Goal: Task Accomplishment & Management: Use online tool/utility

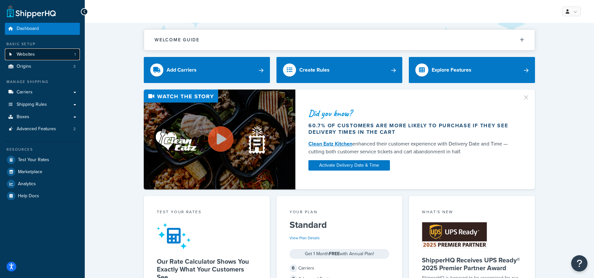
click at [23, 56] on span "Websites" at bounding box center [26, 55] width 18 height 6
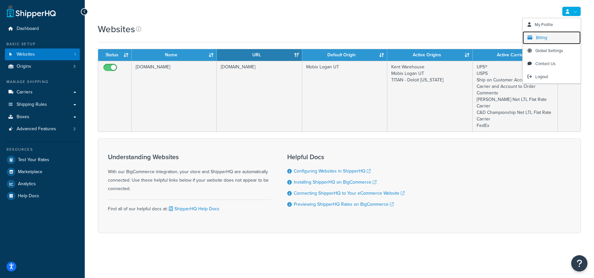
click at [544, 35] on span "Billing" at bounding box center [541, 38] width 11 height 6
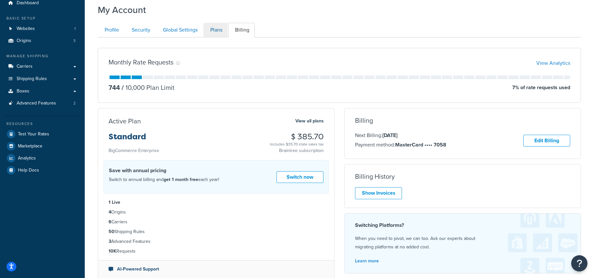
scroll to position [26, 0]
click at [225, 32] on link "Plans" at bounding box center [215, 29] width 24 height 15
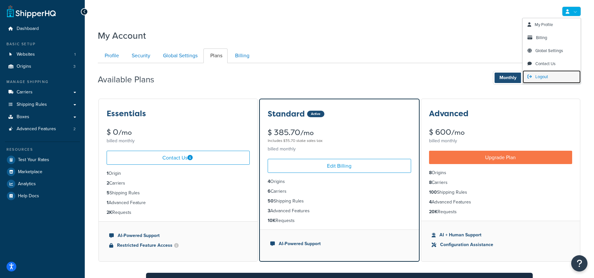
click at [546, 76] on span "Logout" at bounding box center [541, 77] width 13 height 6
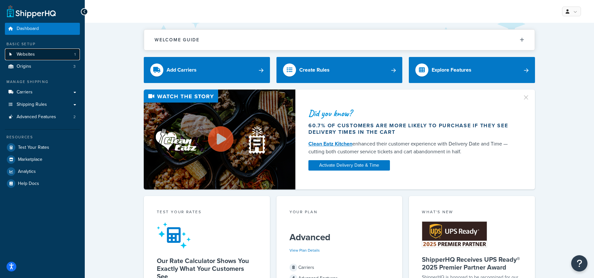
click at [40, 58] on link "Websites 1" at bounding box center [42, 55] width 75 height 12
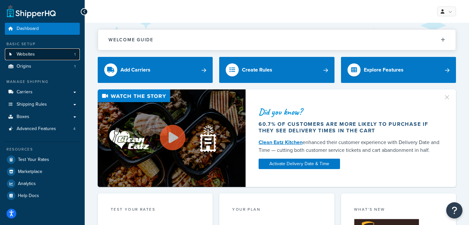
click at [36, 52] on link "Websites 1" at bounding box center [42, 55] width 75 height 12
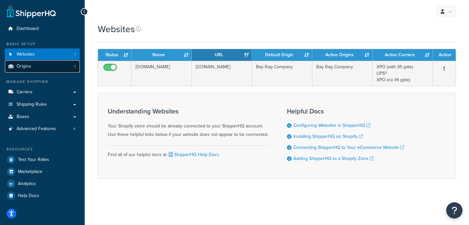
click at [42, 69] on link "Origins 1" at bounding box center [42, 67] width 75 height 12
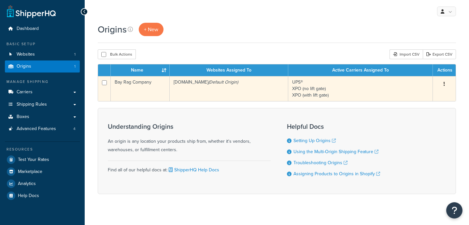
click at [150, 92] on td "Bay Rag Company" at bounding box center [140, 88] width 59 height 25
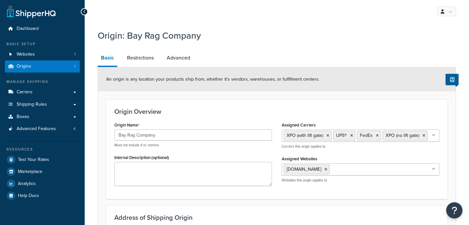
select select "5"
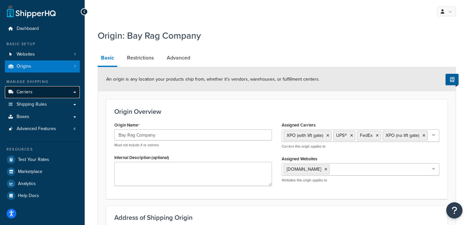
click at [47, 90] on link "Carriers" at bounding box center [42, 92] width 75 height 12
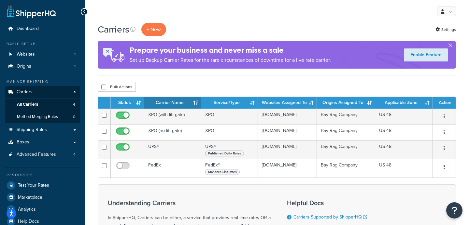
click at [226, 17] on div "My Profile Billing Global Settings Contact Us Logout" at bounding box center [277, 11] width 384 height 23
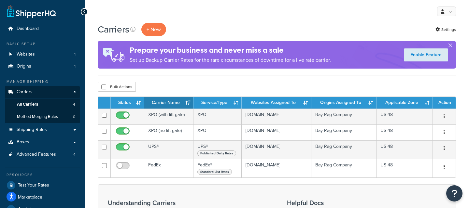
click at [231, 80] on div "Carriers + New Settings Prepare your business and never miss a sale Set up Back…" at bounding box center [277, 175] width 384 height 305
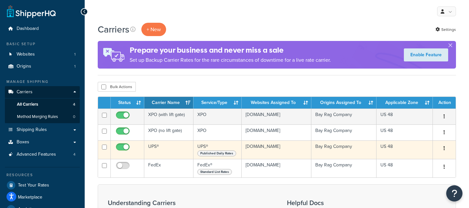
click at [161, 154] on td "UPS®" at bounding box center [168, 150] width 49 height 19
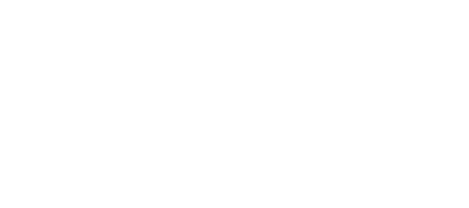
select select "ups"
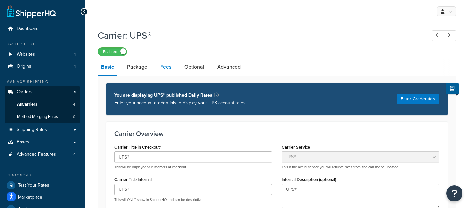
click at [161, 66] on link "Fees" at bounding box center [166, 67] width 18 height 16
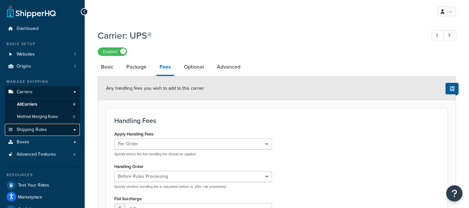
click at [50, 127] on link "Shipping Rules" at bounding box center [42, 130] width 75 height 12
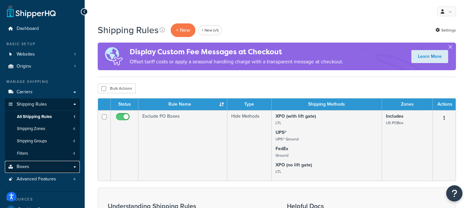
click at [35, 165] on link "Boxes" at bounding box center [42, 167] width 75 height 12
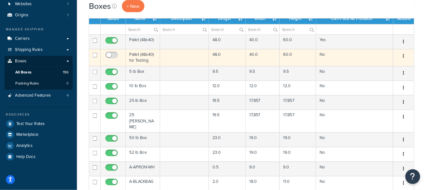
scroll to position [50, 0]
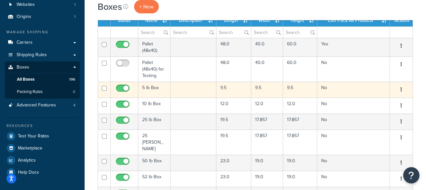
click at [197, 93] on td at bounding box center [194, 89] width 46 height 16
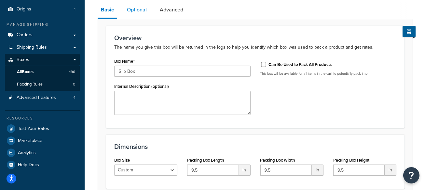
click at [138, 9] on link "Optional" at bounding box center [137, 10] width 26 height 16
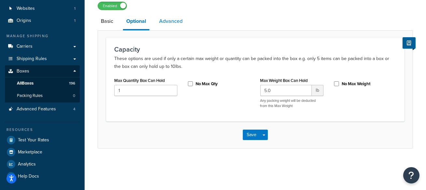
click at [176, 24] on link "Advanced" at bounding box center [171, 21] width 30 height 16
select select "92.5"
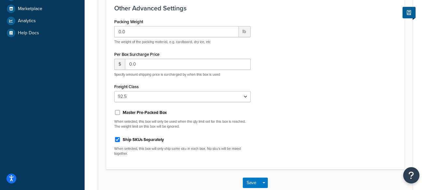
scroll to position [189, 0]
drag, startPoint x: 193, startPoint y: 87, endPoint x: 108, endPoint y: 82, distance: 85.5
click at [108, 82] on div "Other Advanced Settings Packing Weight 0.0 lb The weight of the packing materia…" at bounding box center [255, 82] width 299 height 173
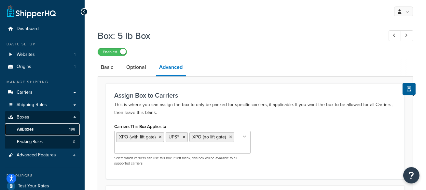
click at [47, 131] on link "All Boxes 196" at bounding box center [42, 129] width 75 height 12
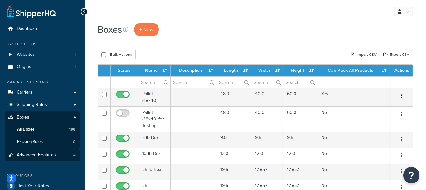
scroll to position [41, 0]
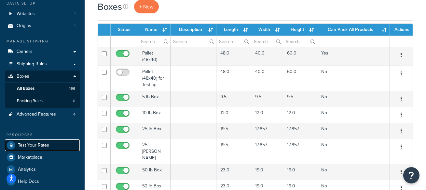
click at [51, 139] on link "Test Your Rates" at bounding box center [42, 145] width 75 height 12
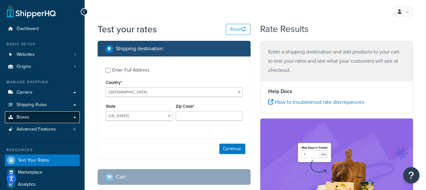
click at [25, 117] on span "Boxes" at bounding box center [23, 117] width 13 height 6
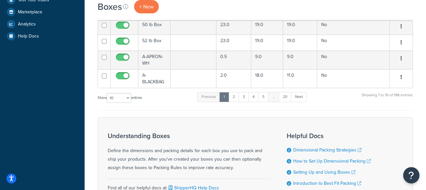
scroll to position [161, 0]
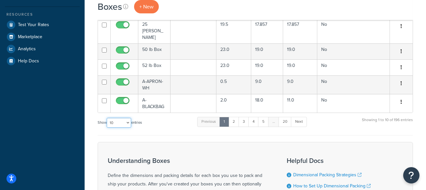
click at [117, 118] on select "10 15 25 50 100 1000" at bounding box center [119, 123] width 24 height 10
select select "1000"
click at [108, 118] on select "10 15 25 50 100 1000" at bounding box center [119, 123] width 24 height 10
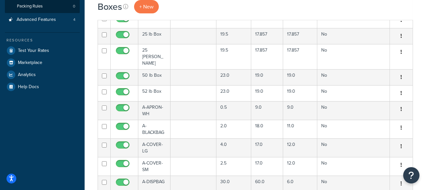
scroll to position [0, 0]
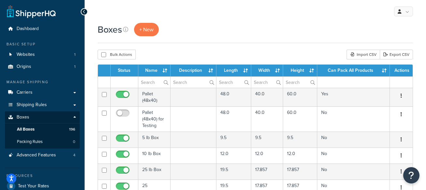
click at [183, 34] on div "Boxes + New" at bounding box center [256, 29] width 316 height 13
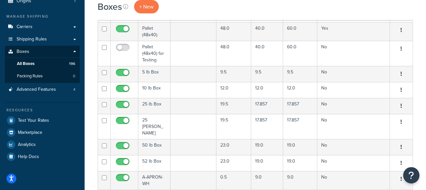
scroll to position [66, 0]
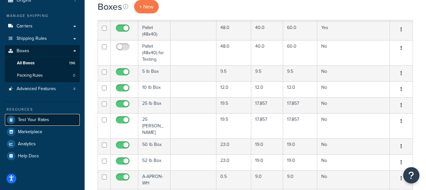
click at [40, 118] on span "Test Your Rates" at bounding box center [33, 120] width 31 height 6
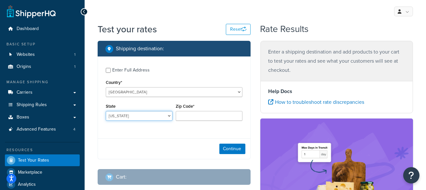
click at [131, 113] on select "[US_STATE] [US_STATE] [US_STATE] [US_STATE] [US_STATE] Armed Forces Americas Ar…" at bounding box center [139, 116] width 67 height 10
select select "CA"
click at [106, 111] on select "[US_STATE] [US_STATE] [US_STATE] [US_STATE] [US_STATE] Armed Forces Americas Ar…" at bounding box center [139, 116] width 67 height 10
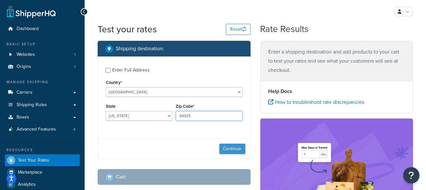
type input "94025"
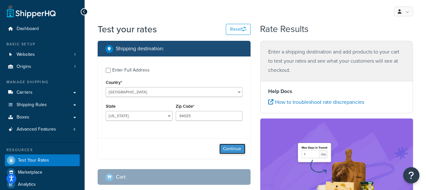
click at [228, 151] on button "Continue" at bounding box center [233, 148] width 26 height 10
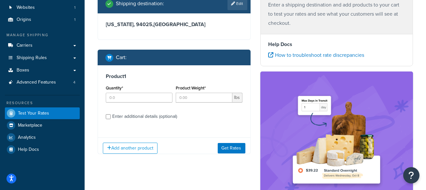
scroll to position [66, 0]
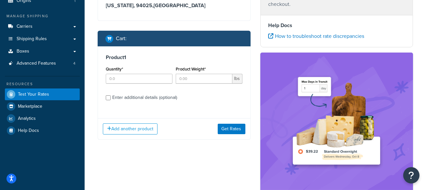
click at [117, 98] on div "Enter additional details (optional)" at bounding box center [144, 97] width 65 height 9
click at [111, 98] on input "Enter additional details (optional)" at bounding box center [108, 97] width 5 height 5
checkbox input "true"
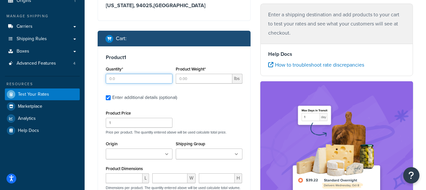
click at [146, 80] on input "Quantity*" at bounding box center [139, 79] width 67 height 10
type input "1"
click at [195, 77] on input "Product Weight*" at bounding box center [204, 79] width 57 height 10
type input "5"
type input "50"
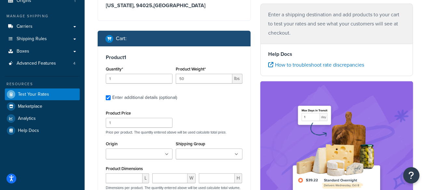
click at [133, 151] on input "Origin" at bounding box center [137, 154] width 58 height 7
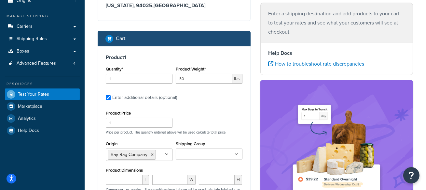
click at [159, 139] on div "Origin Bay Rag Company No results found" at bounding box center [139, 150] width 67 height 22
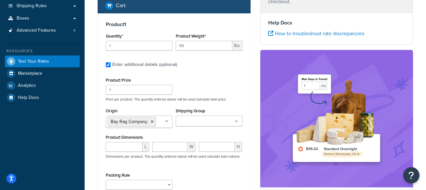
scroll to position [98, 0]
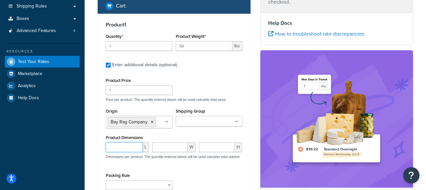
click at [123, 148] on input "number" at bounding box center [124, 147] width 37 height 10
type input "23"
type input "17"
click at [173, 159] on p "Dimensions per product. The quantity entered above will be used calculate total…" at bounding box center [172, 156] width 136 height 5
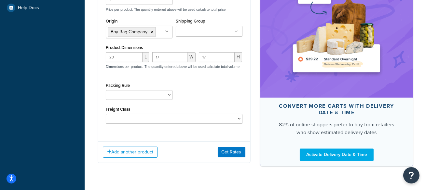
scroll to position [206, 0]
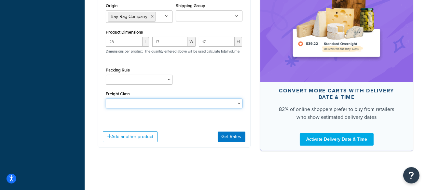
click at [172, 104] on select "50 55 60 65 70 77.5 85 92.5 100 110 125 150 175 200 250 300 400 500" at bounding box center [174, 103] width 137 height 10
select select "92.5"
click at [106, 98] on select "50 55 60 65 70 77.5 85 92.5 100 110 125 150 175 200 250 300 400 500" at bounding box center [174, 103] width 137 height 10
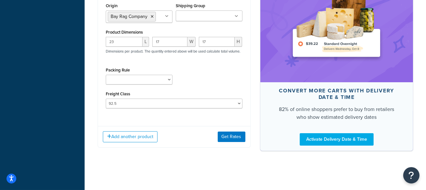
click at [228, 80] on div "Packing Rule" at bounding box center [174, 77] width 140 height 24
click at [235, 135] on button "Get Rates" at bounding box center [232, 136] width 28 height 10
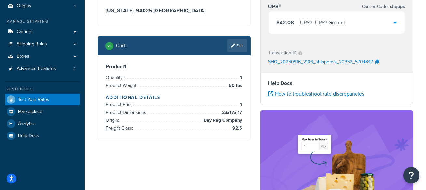
scroll to position [61, 0]
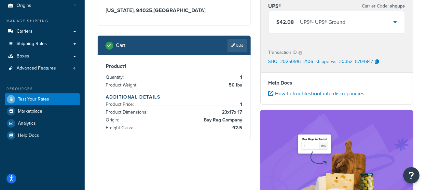
click at [317, 27] on div "$42.08 UPS® - UPS® Ground" at bounding box center [337, 22] width 136 height 22
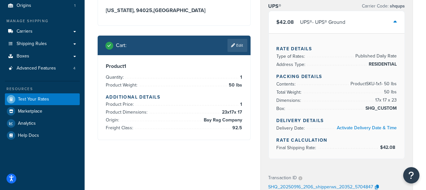
scroll to position [72, 0]
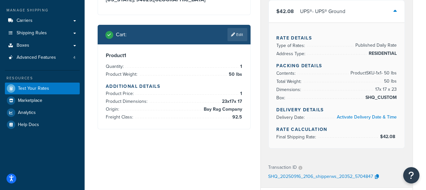
click at [203, 18] on div "Shipping destination : Edit California, 94025 , United States Cart : Edit Produ…" at bounding box center [174, 54] width 163 height 170
click at [239, 33] on link "Edit" at bounding box center [238, 34] width 20 height 13
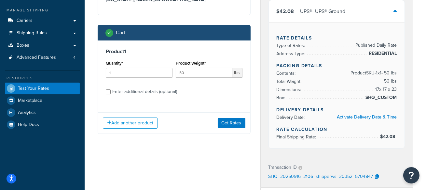
click at [147, 90] on div "Enter additional details (optional)" at bounding box center [144, 91] width 65 height 9
click at [111, 90] on input "Enter additional details (optional)" at bounding box center [108, 91] width 5 height 5
checkbox input "true"
select select "92.5"
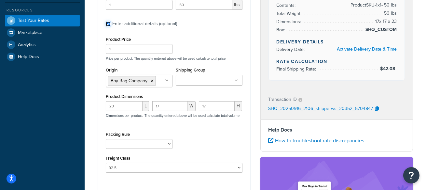
scroll to position [141, 0]
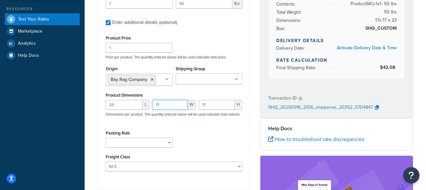
click at [171, 101] on input "17" at bounding box center [169, 105] width 35 height 10
type input "19"
click at [192, 135] on div "Packing Rule" at bounding box center [174, 140] width 140 height 24
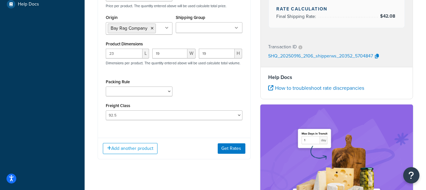
scroll to position [192, 0]
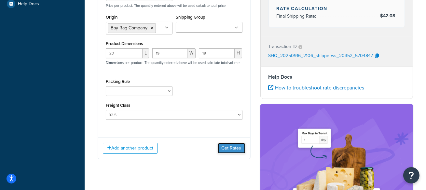
click at [226, 147] on button "Get Rates" at bounding box center [232, 148] width 28 height 10
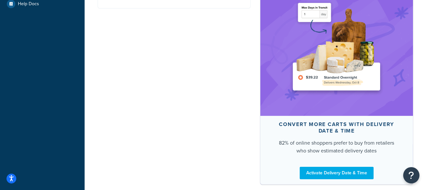
scroll to position [0, 0]
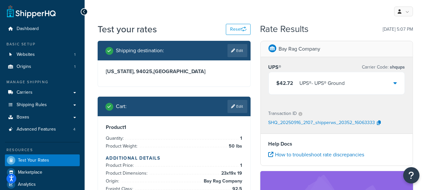
click at [389, 85] on div "$42.72 UPS® - UPS® Ground" at bounding box center [337, 83] width 136 height 22
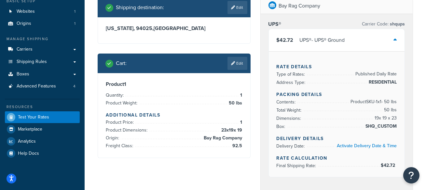
scroll to position [46, 0]
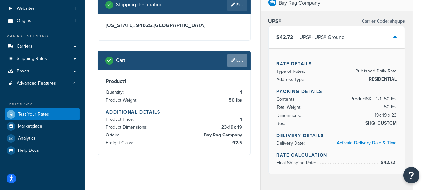
click at [238, 55] on link "Edit" at bounding box center [238, 60] width 20 height 13
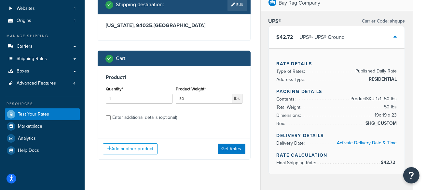
click at [126, 116] on div "Enter additional details (optional)" at bounding box center [144, 117] width 65 height 9
click at [111, 116] on input "Enter additional details (optional)" at bounding box center [108, 117] width 5 height 5
checkbox input "true"
select select "92.5"
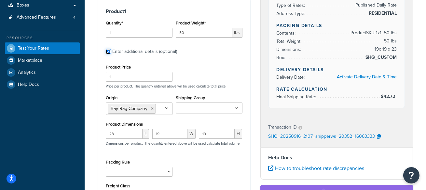
scroll to position [112, 0]
click at [205, 73] on div "Product Price 1 Price per product. The quantity entered above will be used calc…" at bounding box center [174, 75] width 140 height 26
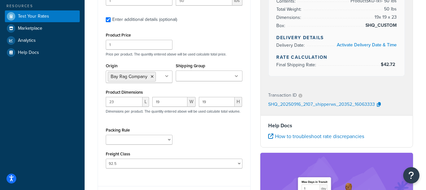
scroll to position [151, 0]
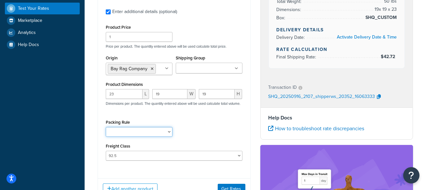
click at [126, 131] on select "Packing Rule" at bounding box center [139, 132] width 67 height 10
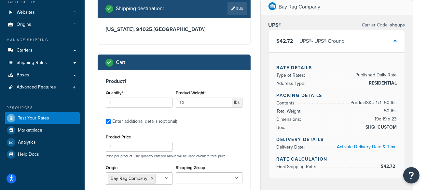
scroll to position [0, 0]
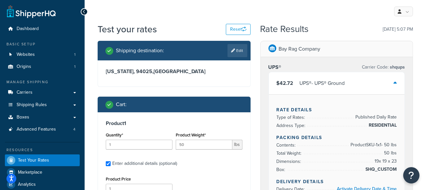
click at [137, 69] on h3 "California, 94025 , United States" at bounding box center [174, 71] width 137 height 7
copy h3 "94025"
click at [232, 27] on button "Reset" at bounding box center [238, 29] width 25 height 11
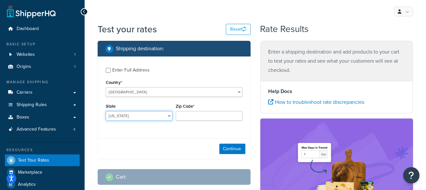
click at [138, 117] on select "Alabama Alaska American Samoa Arizona Arkansas Armed Forces Americas Armed Forc…" at bounding box center [139, 116] width 67 height 10
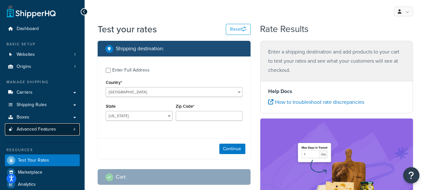
click at [50, 129] on span "Advanced Features" at bounding box center [36, 129] width 39 height 6
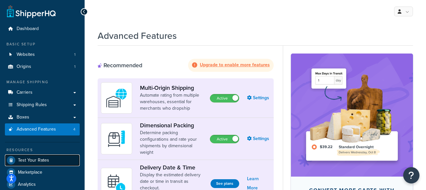
click at [41, 160] on span "Test Your Rates" at bounding box center [33, 160] width 31 height 6
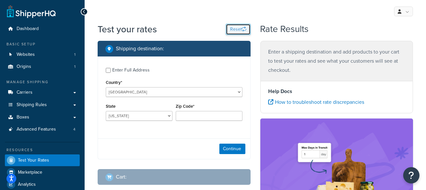
click at [233, 33] on button "Reset" at bounding box center [238, 29] width 25 height 11
click at [132, 122] on div "State Alabama Alaska American Samoa Arizona Arkansas Armed Forces Americas Arme…" at bounding box center [139, 114] width 70 height 24
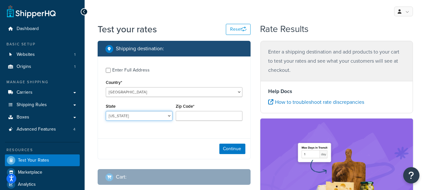
click at [121, 117] on select "Alabama Alaska American Samoa Arizona Arkansas Armed Forces Americas Armed Forc…" at bounding box center [139, 116] width 67 height 10
select select "CA"
click at [106, 111] on select "Alabama Alaska American Samoa Arizona Arkansas Armed Forces Americas Armed Forc…" at bounding box center [139, 116] width 67 height 10
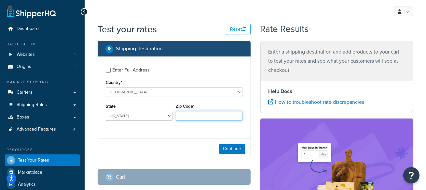
click at [196, 116] on input "Zip Code*" at bounding box center [209, 116] width 67 height 10
type input "94025"
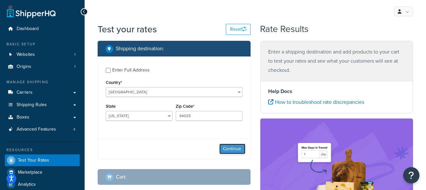
click at [233, 148] on button "Continue" at bounding box center [233, 148] width 26 height 10
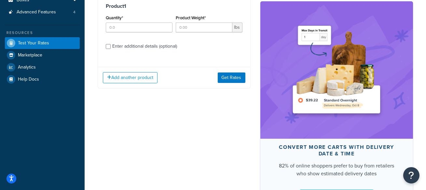
scroll to position [118, 0]
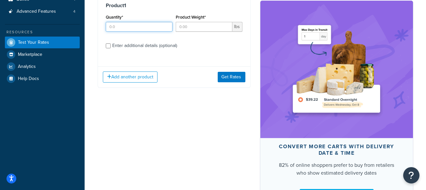
click at [128, 25] on input "Quantity*" at bounding box center [139, 27] width 67 height 10
type input "1"
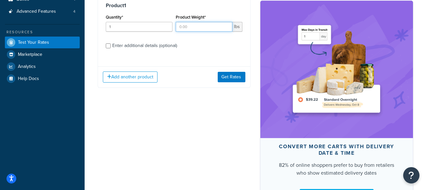
click at [193, 29] on input "Product Weight*" at bounding box center [204, 27] width 57 height 10
type input "50"
click at [148, 44] on div "Enter additional details (optional)" at bounding box center [144, 45] width 65 height 9
click at [111, 44] on input "Enter additional details (optional)" at bounding box center [108, 45] width 5 height 5
checkbox input "true"
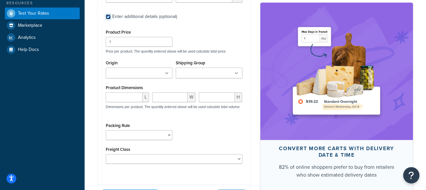
scroll to position [152, 0]
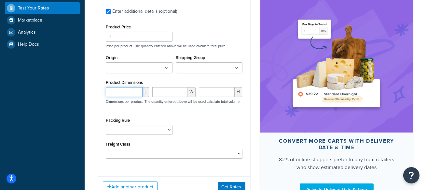
click at [122, 92] on input "number" at bounding box center [124, 92] width 37 height 10
type input "23"
type input "19"
click at [133, 134] on select "(Test) Packing Rule" at bounding box center [139, 130] width 67 height 10
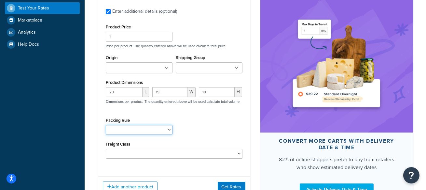
select select "87782"
click at [106, 127] on select "(Test) Packing Rule" at bounding box center [139, 130] width 67 height 10
click at [209, 129] on div "Packing Rule (Test) Packing Rule" at bounding box center [174, 128] width 140 height 24
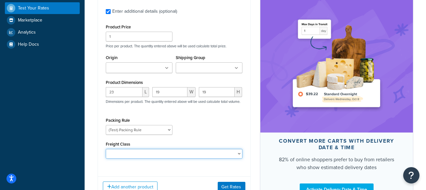
click at [175, 156] on select "50 55 60 65 70 77.5 85 92.5 100 110 125 150 175 200 250 300 400 500" at bounding box center [174, 154] width 137 height 10
select select "92.5"
click at [106, 151] on select "50 55 60 65 70 77.5 85 92.5 100 110 125 150 175 200 250 300 400 500" at bounding box center [174, 154] width 137 height 10
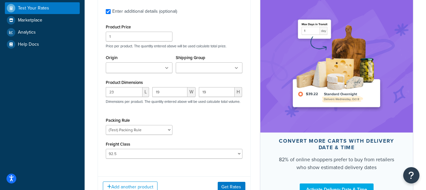
click at [214, 125] on div "Packing Rule (Test) Packing Rule" at bounding box center [174, 128] width 140 height 24
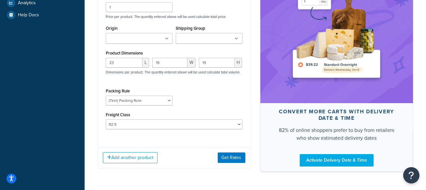
scroll to position [180, 0]
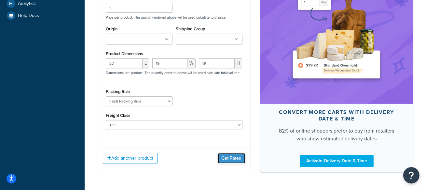
click at [233, 159] on button "Get Rates" at bounding box center [232, 158] width 28 height 10
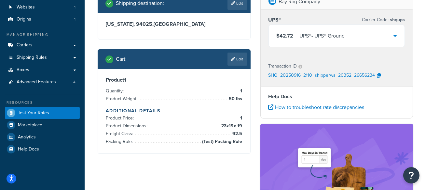
scroll to position [36, 0]
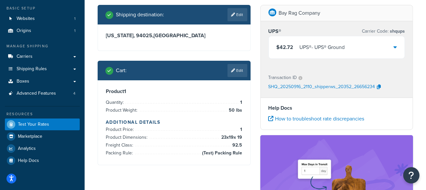
click at [395, 49] on icon at bounding box center [395, 46] width 3 height 5
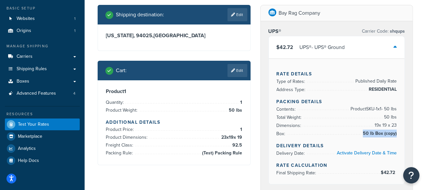
click at [396, 133] on div "Rate Details Type of Rates: Published Daily Rate Address Type: RESIDENTIAL Pack…" at bounding box center [337, 120] width 136 height 125
click at [399, 134] on div "Rate Details Type of Rates: Published Daily Rate Address Type: RESIDENTIAL Pack…" at bounding box center [337, 120] width 136 height 125
click at [396, 133] on div "Rate Details Type of Rates: Published Daily Rate Address Type: RESIDENTIAL Pack…" at bounding box center [337, 120] width 136 height 125
click at [241, 72] on link "Edit" at bounding box center [238, 70] width 20 height 13
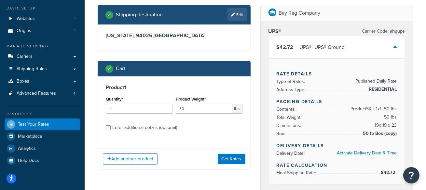
click at [139, 86] on h3 "Product 1" at bounding box center [174, 87] width 137 height 7
click at [122, 108] on input "1" at bounding box center [139, 109] width 67 height 10
click at [131, 128] on div "Enter additional details (optional)" at bounding box center [144, 127] width 65 height 9
click at [111, 128] on input "Enter additional details (optional)" at bounding box center [108, 127] width 5 height 5
checkbox input "true"
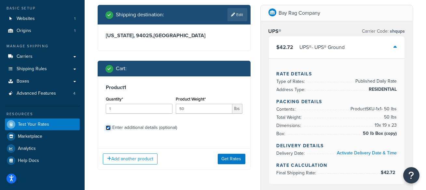
select select "87782"
select select "92.5"
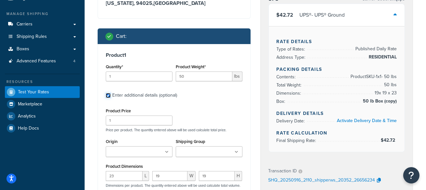
scroll to position [59, 0]
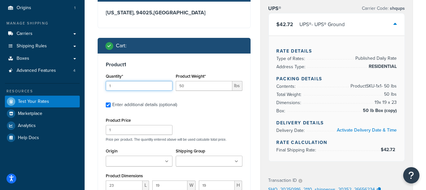
click at [124, 84] on input "1" at bounding box center [139, 86] width 67 height 10
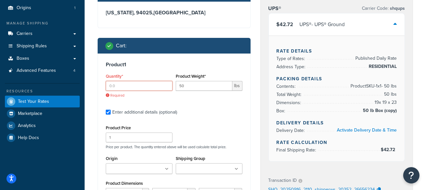
type input "3"
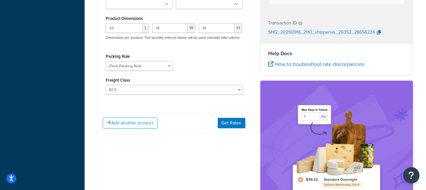
scroll to position [216, 0]
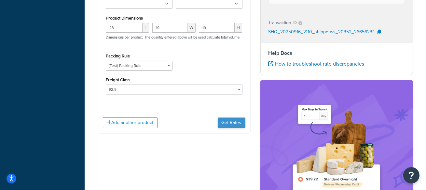
type input "2"
click at [230, 127] on button "Get Rates" at bounding box center [232, 122] width 28 height 10
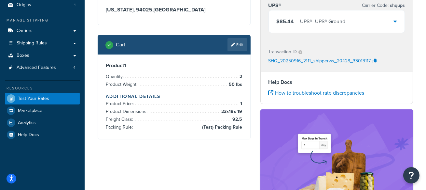
scroll to position [60, 0]
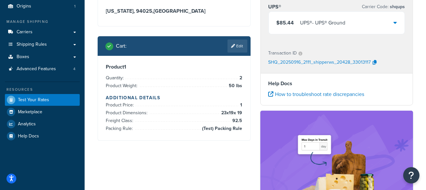
click at [387, 21] on div "$85.44 UPS® - UPS® Ground" at bounding box center [337, 23] width 136 height 22
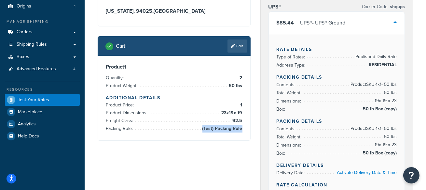
click at [242, 128] on div "Product 1 Quantity: 2 Product Weight: 50 lbs Additional Details Product Price: …" at bounding box center [174, 98] width 152 height 84
click at [242, 47] on link "Edit" at bounding box center [238, 45] width 20 height 13
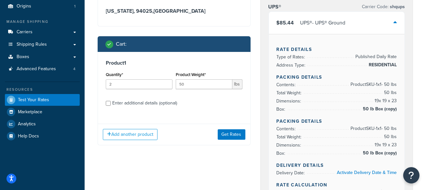
click at [143, 103] on div "Enter additional details (optional)" at bounding box center [144, 102] width 65 height 9
click at [111, 103] on input "Enter additional details (optional)" at bounding box center [108, 103] width 5 height 5
checkbox input "true"
select select "87782"
select select "92.5"
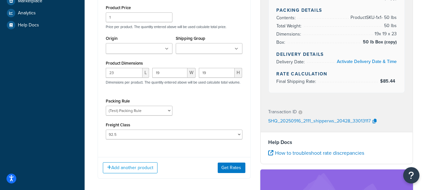
scroll to position [172, 0]
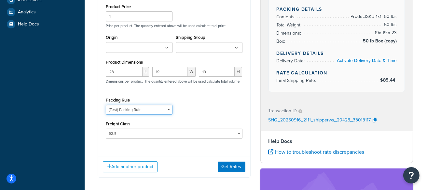
click at [118, 112] on select "(Test) Packing Rule" at bounding box center [139, 110] width 67 height 10
select select
click at [106, 107] on select "(Test) Packing Rule" at bounding box center [139, 110] width 67 height 10
click at [204, 107] on div "Packing Rule (Test) Packing Rule" at bounding box center [174, 107] width 140 height 24
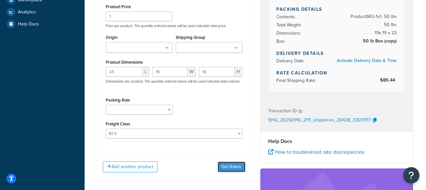
click at [230, 169] on button "Get Rates" at bounding box center [232, 166] width 28 height 10
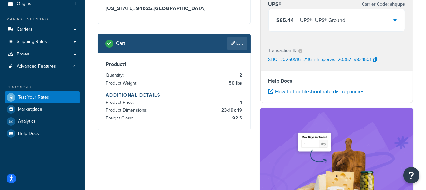
scroll to position [57, 0]
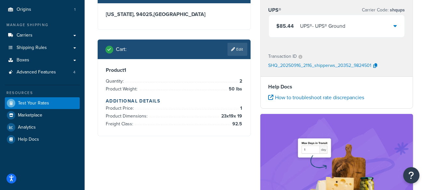
click at [340, 29] on div "UPS® - UPS® Ground" at bounding box center [323, 26] width 45 height 9
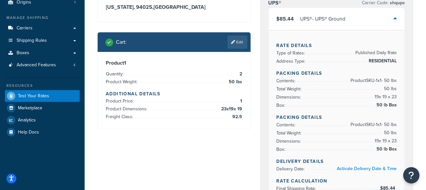
scroll to position [65, 0]
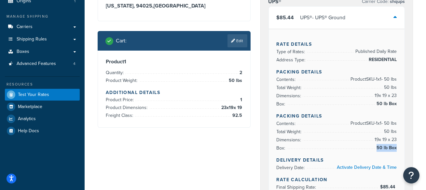
click at [397, 145] on div "Rate Details Type of Rates: Published Daily Rate Address Type: RESIDENTIAL Pack…" at bounding box center [337, 113] width 136 height 169
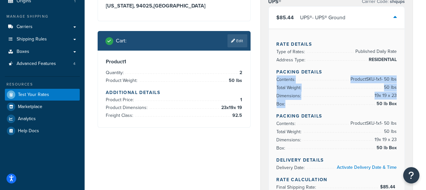
drag, startPoint x: 398, startPoint y: 105, endPoint x: 275, endPoint y: 79, distance: 126.1
click at [275, 79] on div "Rate Details Type of Rates: Published Daily Rate Address Type: RESIDENTIAL Pack…" at bounding box center [337, 113] width 136 height 169
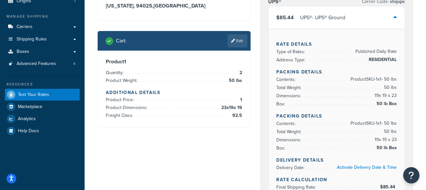
click at [380, 145] on span "50 lb Box" at bounding box center [386, 148] width 22 height 8
click at [391, 147] on span "50 lb Box" at bounding box center [386, 148] width 22 height 8
click at [240, 44] on link "Edit" at bounding box center [238, 40] width 20 height 13
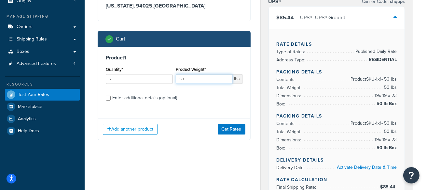
click at [190, 78] on input "50" at bounding box center [204, 79] width 57 height 10
type input "5"
click at [196, 78] on input "49.9" at bounding box center [204, 79] width 57 height 10
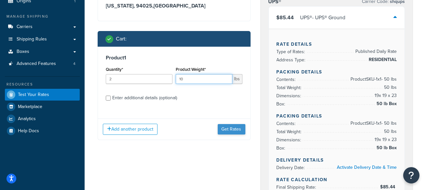
type input "10"
click at [234, 127] on button "Get Rates" at bounding box center [232, 129] width 28 height 10
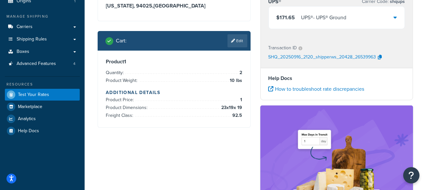
click at [392, 17] on div "$171.65 UPS® - UPS® Ground" at bounding box center [337, 18] width 136 height 22
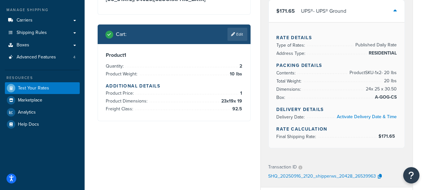
scroll to position [73, 0]
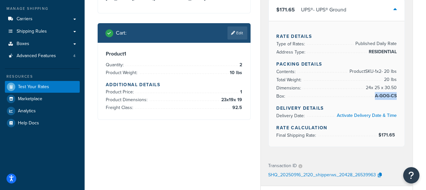
drag, startPoint x: 400, startPoint y: 96, endPoint x: 396, endPoint y: 95, distance: 3.3
click at [396, 95] on div "Rate Details Type of Rates: Published Daily Rate Address Type: RESIDENTIAL Pack…" at bounding box center [337, 83] width 136 height 125
copy li "A-GOG-CS"
click at [240, 35] on link "Edit" at bounding box center [238, 32] width 20 height 13
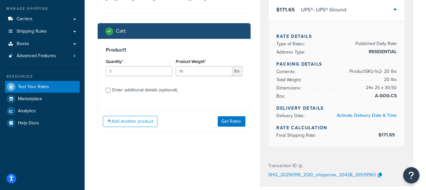
click at [164, 94] on div "Enter additional details (optional)" at bounding box center [144, 89] width 65 height 9
click at [111, 93] on input "Enter additional details (optional)" at bounding box center [108, 90] width 5 height 5
checkbox input "true"
select select "92.5"
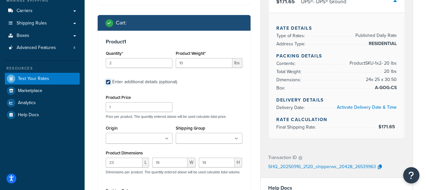
scroll to position [81, 0]
click at [123, 163] on input "23" at bounding box center [124, 162] width 37 height 10
type input "12"
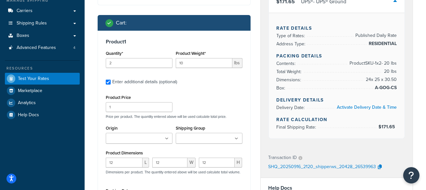
click at [248, 119] on div "Product 1 Quantity* 2 Product Weight* 10 lbs Enter additional details (optional…" at bounding box center [174, 136] width 152 height 211
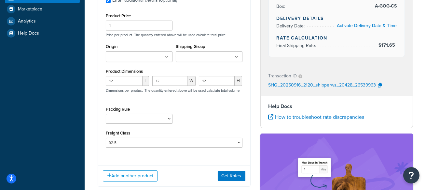
scroll to position [163, 0]
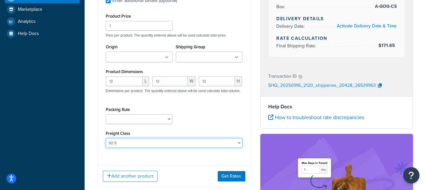
click at [217, 145] on select "50 55 60 65 70 77.5 85 92.5 100 110 125 150 175 200 250 300 400 500" at bounding box center [174, 143] width 137 height 10
click at [106, 140] on select "50 55 60 65 70 77.5 85 92.5 100 110 125 150 175 200 250 300 400 500" at bounding box center [174, 143] width 137 height 10
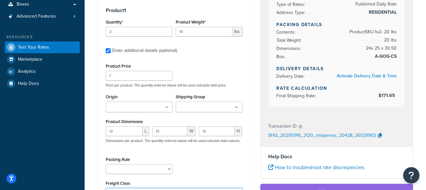
scroll to position [112, 0]
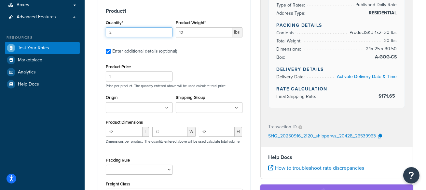
click at [135, 31] on input "2" at bounding box center [139, 32] width 67 height 10
drag, startPoint x: 130, startPoint y: 9, endPoint x: 112, endPoint y: 10, distance: 17.6
click at [112, 10] on h3 "Product 1" at bounding box center [174, 11] width 137 height 7
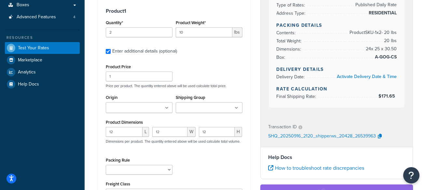
click at [147, 16] on div "Product 1 Quantity* 2 Product Weight* 10 lbs Enter additional details (optional…" at bounding box center [174, 105] width 152 height 211
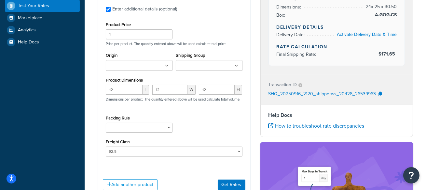
scroll to position [167, 0]
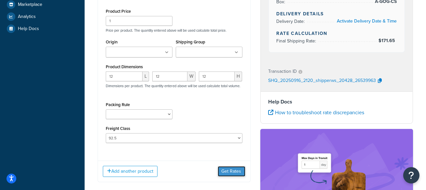
click at [235, 175] on button "Get Rates" at bounding box center [232, 171] width 28 height 10
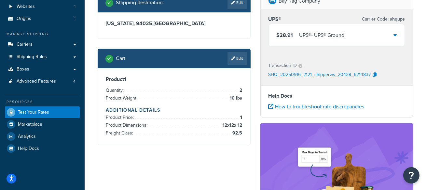
scroll to position [47, 0]
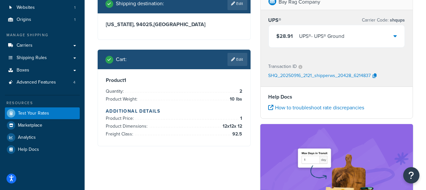
click at [383, 34] on div "$28.91 UPS® - UPS® Ground" at bounding box center [337, 36] width 136 height 22
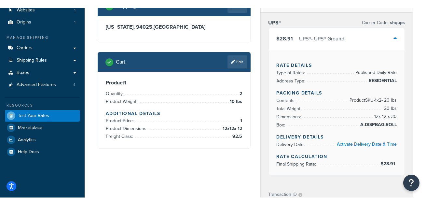
scroll to position [53, 0]
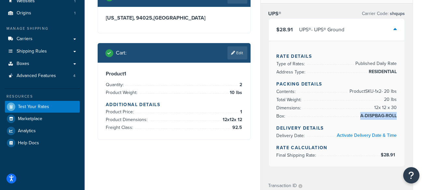
drag, startPoint x: 399, startPoint y: 114, endPoint x: 396, endPoint y: 115, distance: 3.4
click at [396, 115] on div "Rate Details Type of Rates: Published Daily Rate Address Type: RESIDENTIAL Pack…" at bounding box center [337, 103] width 136 height 125
copy li "A-DISPBAG-ROLL"
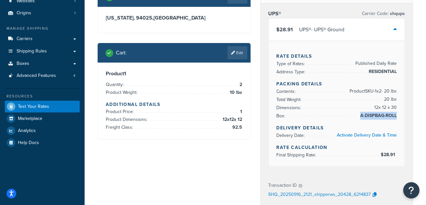
scroll to position [0, 0]
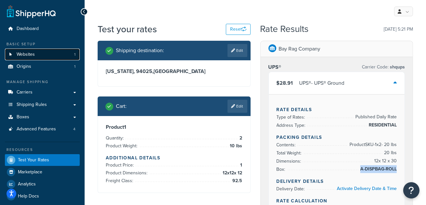
click at [33, 53] on span "Websites" at bounding box center [26, 55] width 18 height 6
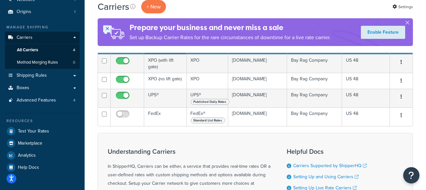
scroll to position [56, 0]
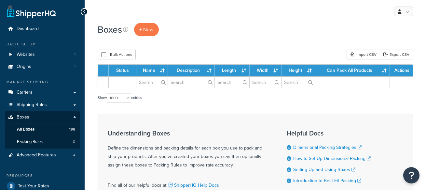
select select "1000"
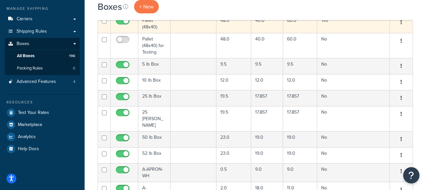
scroll to position [75, 0]
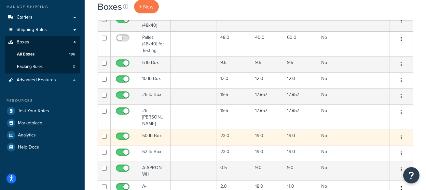
click at [102, 134] on input "checkbox" at bounding box center [104, 136] width 5 height 5
checkbox input "true"
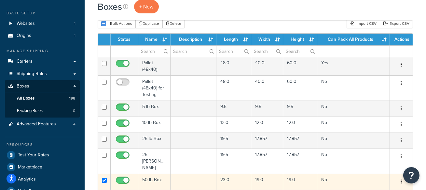
scroll to position [31, 0]
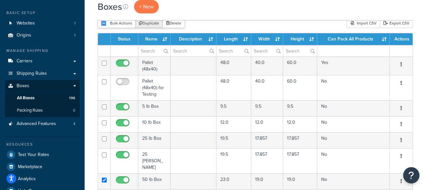
click at [149, 27] on button "Duplicate" at bounding box center [149, 23] width 27 height 10
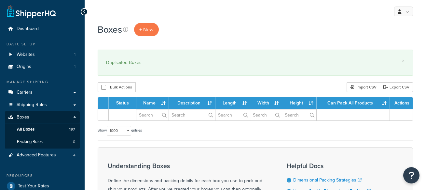
select select "1000"
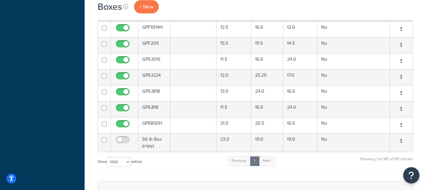
scroll to position [3351, 0]
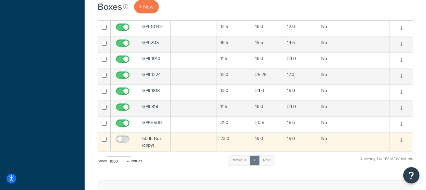
click at [331, 134] on td "No" at bounding box center [354, 141] width 73 height 19
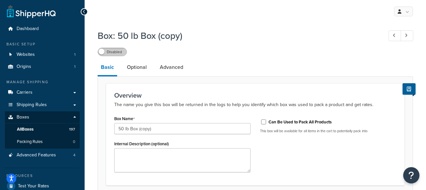
click at [119, 56] on label "Disabled" at bounding box center [112, 52] width 29 height 8
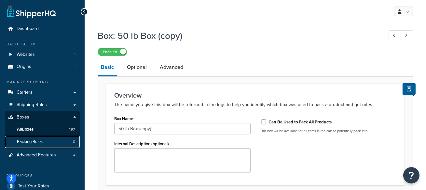
click at [52, 139] on link "Packing Rules 0" at bounding box center [42, 142] width 75 height 12
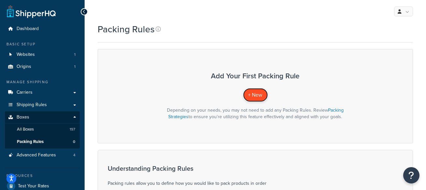
click at [252, 96] on span "+ New" at bounding box center [256, 94] width 14 height 7
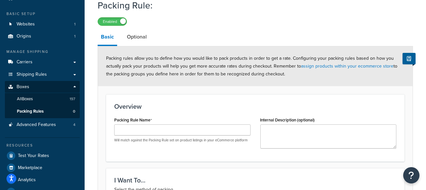
scroll to position [38, 0]
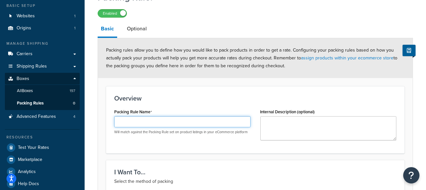
click at [141, 123] on input "Packing Rule Name" at bounding box center [182, 121] width 136 height 11
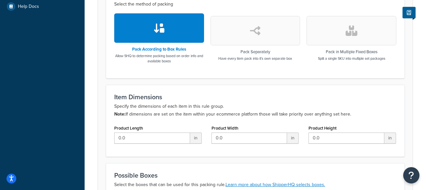
scroll to position [311, 0]
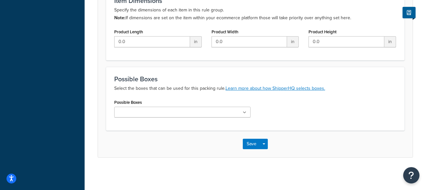
type input "(Test) Packing Rule"
click at [146, 109] on input "Possible Boxes" at bounding box center [145, 112] width 58 height 7
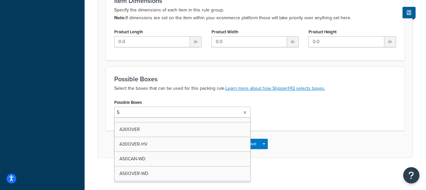
scroll to position [55, 0]
type input "50"
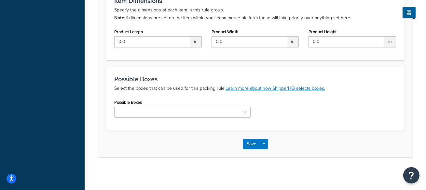
click at [166, 30] on div "Product Length 0.0 in" at bounding box center [158, 37] width 88 height 20
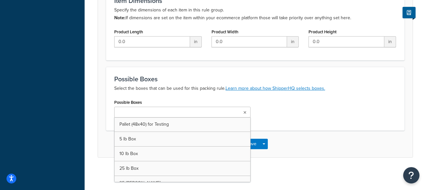
click at [135, 112] on input "Possible Boxes" at bounding box center [145, 112] width 58 height 7
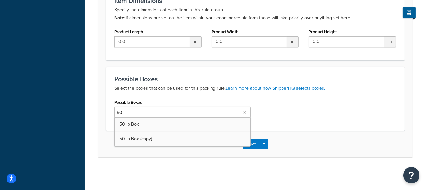
type input "50 l"
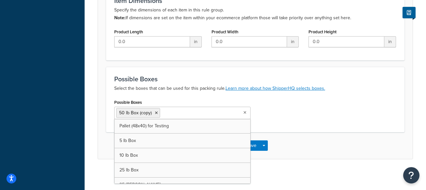
click at [301, 136] on div "Save Save Dropdown Save and Edit Save and Duplicate Save and Create New" at bounding box center [255, 145] width 315 height 27
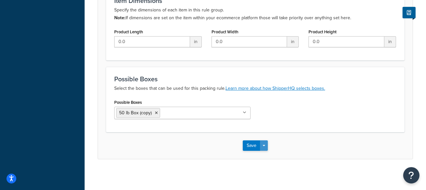
click at [265, 150] on button "Save Dropdown" at bounding box center [264, 145] width 8 height 10
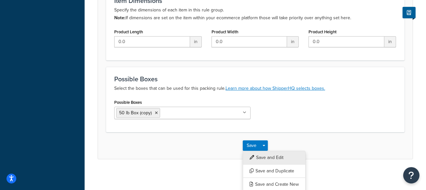
click at [263, 156] on button "Save and Edit" at bounding box center [274, 158] width 63 height 14
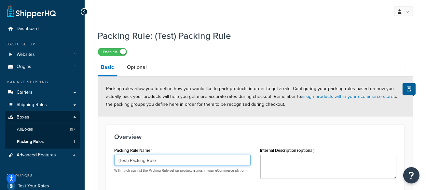
click at [163, 156] on input "(Test) Packing Rule" at bounding box center [182, 159] width 136 height 11
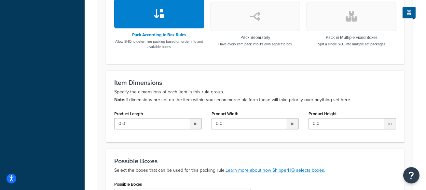
scroll to position [313, 0]
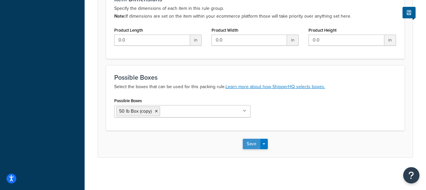
drag, startPoint x: 184, startPoint y: 142, endPoint x: 244, endPoint y: 148, distance: 59.8
click at [184, 142] on div "Save Save Dropdown Save and Edit Save and Duplicate Save and Create New" at bounding box center [255, 143] width 315 height 27
click at [265, 144] on span "button" at bounding box center [264, 143] width 3 height 1
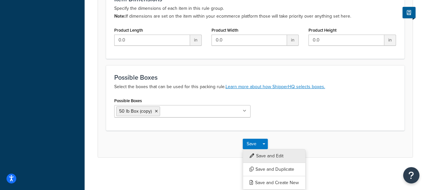
click at [270, 152] on button "Save and Edit" at bounding box center [274, 156] width 63 height 14
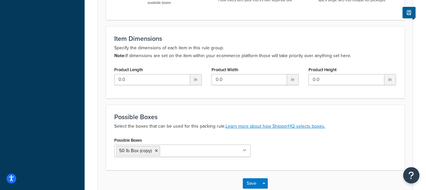
scroll to position [281, 0]
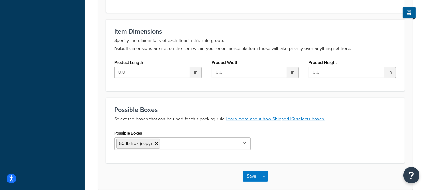
click at [167, 129] on div "Possible Boxes 50 lb Box (copy) Pallet (48x40) for Testing 5 lb Box 10 lb Box 2…" at bounding box center [182, 139] width 136 height 22
click at [155, 133] on div "Possible Boxes 50 lb Box (copy) Pallet (48x40) for Testing 5 lb Box 10 lb Box 2…" at bounding box center [182, 139] width 136 height 22
drag, startPoint x: 154, startPoint y: 133, endPoint x: 108, endPoint y: 133, distance: 45.3
click at [108, 133] on div "Possible Boxes Select the boxes that can be used for this packing rule. Learn m…" at bounding box center [255, 129] width 299 height 65
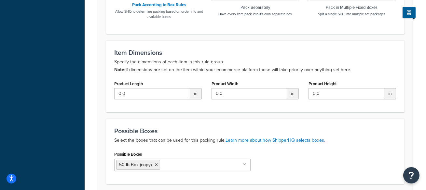
scroll to position [310, 0]
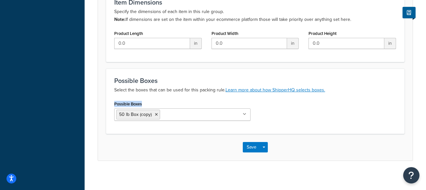
drag, startPoint x: 155, startPoint y: 103, endPoint x: 114, endPoint y: 103, distance: 41.7
click at [114, 103] on div "Possible Boxes 50 lb Box (copy) Pallet (48x40) for Testing 5 lb Box 10 lb Box 2…" at bounding box center [182, 112] width 146 height 26
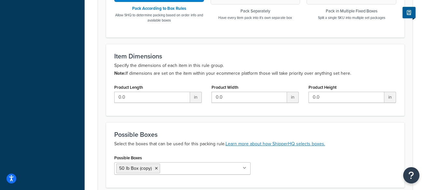
scroll to position [257, 0]
click at [156, 165] on icon at bounding box center [156, 167] width 3 height 4
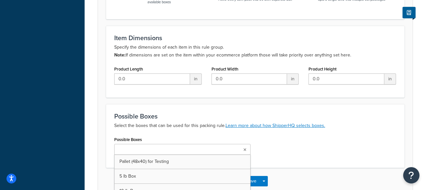
scroll to position [277, 0]
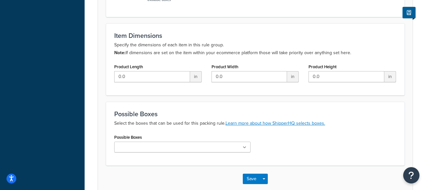
click at [160, 138] on div "Possible Boxes Pallet (48x40) for Testing 5 lb Box 10 lb Box 25 lb Box 25 lb Ba…" at bounding box center [182, 142] width 136 height 20
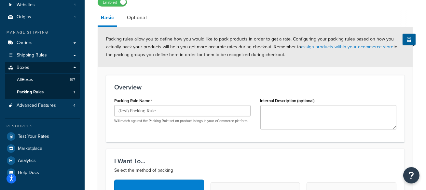
scroll to position [0, 0]
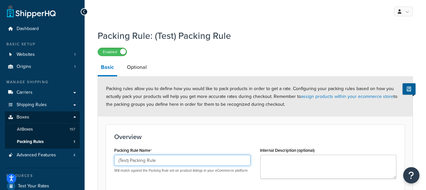
click at [160, 157] on input "(Test) Packing Rule" at bounding box center [182, 159] width 136 height 11
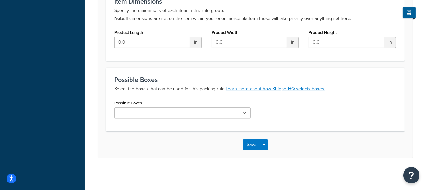
scroll to position [311, 0]
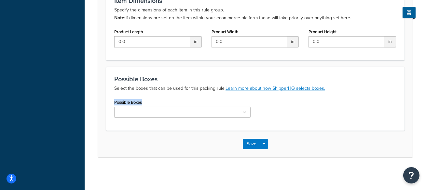
drag, startPoint x: 148, startPoint y: 103, endPoint x: 113, endPoint y: 103, distance: 34.2
click at [113, 103] on div "Possible Boxes Pallet (48x40) for Testing 5 lb Box 10 lb Box 25 lb Box 25 lb Ba…" at bounding box center [182, 109] width 146 height 25
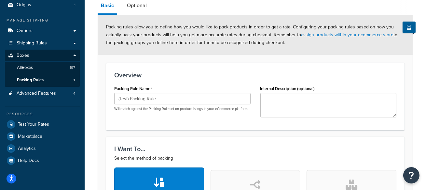
scroll to position [0, 0]
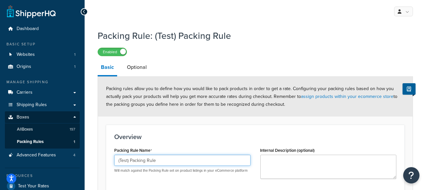
click at [164, 157] on input "(Test) Packing Rule" at bounding box center [182, 159] width 136 height 11
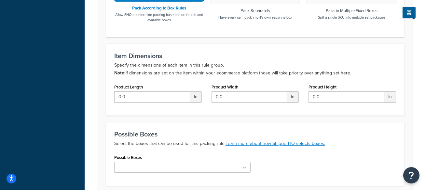
scroll to position [256, 0]
drag, startPoint x: 157, startPoint y: 158, endPoint x: 112, endPoint y: 157, distance: 44.6
click at [112, 157] on div "Possible Boxes Pallet (48x40) for Testing 5 lb Box 10 lb Box 25 lb Box 25 lb Ba…" at bounding box center [182, 165] width 146 height 25
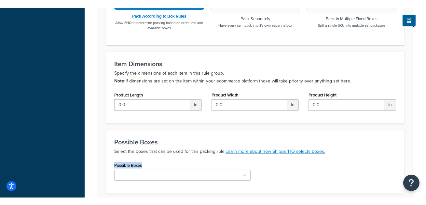
scroll to position [0, 0]
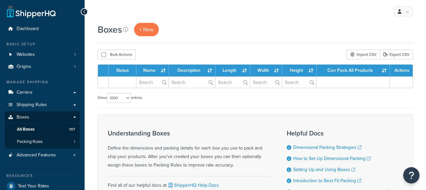
select select "1000"
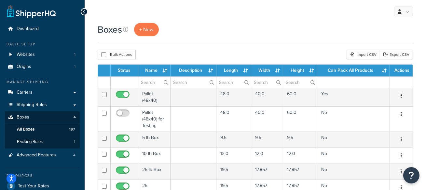
scroll to position [107, 0]
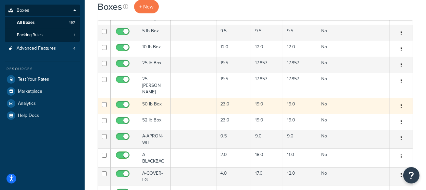
click at [147, 98] on td "50 lb Box" at bounding box center [154, 106] width 32 height 16
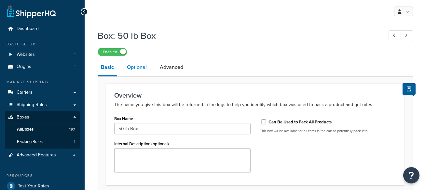
click at [140, 72] on link "Optional" at bounding box center [137, 67] width 26 height 16
click at [56, 129] on link "All Boxes 197" at bounding box center [42, 129] width 75 height 12
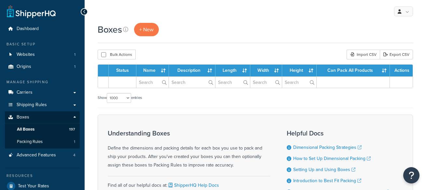
select select "1000"
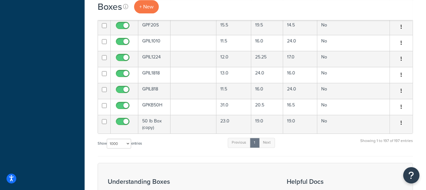
scroll to position [3337, 0]
click at [161, 137] on div "Show 10 15 25 50 100 1000 entries Previous 1 Next Showing 1 to 197 of 197 entri…" at bounding box center [256, 145] width 316 height 19
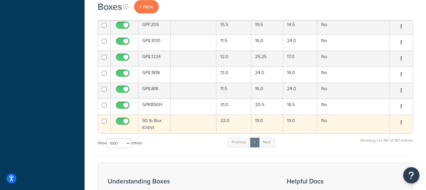
scroll to position [107, 0]
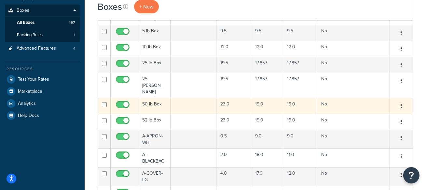
click at [106, 102] on input "checkbox" at bounding box center [104, 104] width 5 height 5
checkbox input "true"
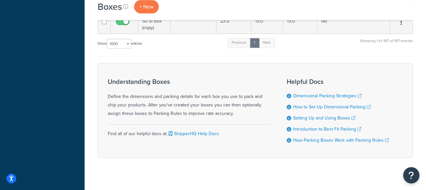
scroll to position [3345, 0]
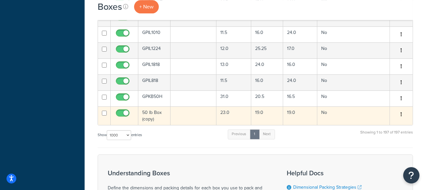
click at [160, 107] on td "50 lb Box (copy)" at bounding box center [154, 115] width 32 height 19
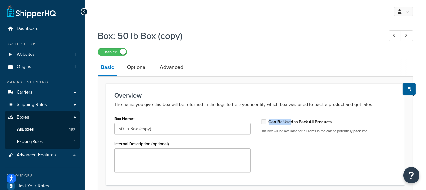
drag, startPoint x: 267, startPoint y: 122, endPoint x: 290, endPoint y: 122, distance: 22.8
click at [290, 122] on div "Can Be Used to Pack All Products" at bounding box center [329, 121] width 136 height 10
click at [136, 68] on link "Optional" at bounding box center [137, 67] width 26 height 16
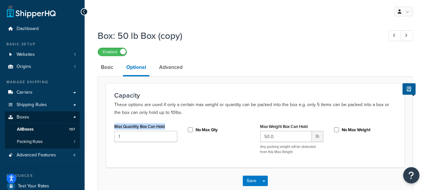
drag, startPoint x: 171, startPoint y: 126, endPoint x: 115, endPoint y: 125, distance: 55.7
click at [115, 125] on div "Max Quantity Box Can Hold 1" at bounding box center [145, 132] width 63 height 20
drag, startPoint x: 159, startPoint y: 35, endPoint x: 193, endPoint y: 37, distance: 34.0
click at [193, 37] on h1 "Box: 50 lb Box (copy)" at bounding box center [237, 35] width 279 height 13
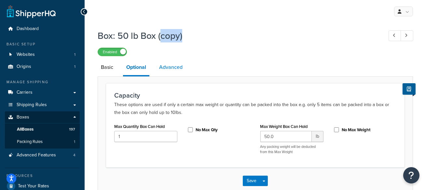
click at [185, 66] on link "Advanced" at bounding box center [171, 67] width 30 height 16
select select "92.5"
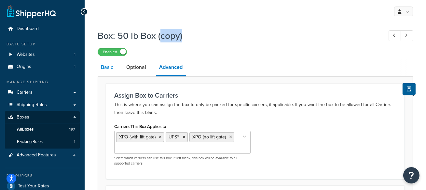
click at [103, 70] on link "Basic" at bounding box center [107, 67] width 19 height 16
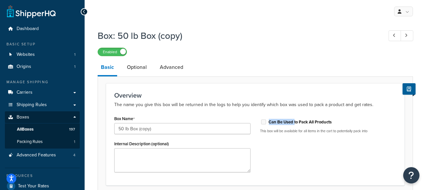
drag, startPoint x: 268, startPoint y: 121, endPoint x: 295, endPoint y: 121, distance: 26.7
click at [295, 121] on div "Can Be Used to Pack All Products" at bounding box center [329, 121] width 136 height 10
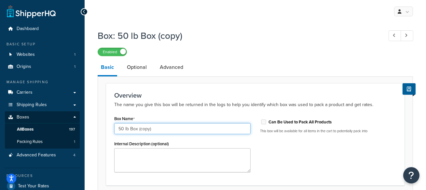
click at [160, 127] on input "50 lb Box (copy)" at bounding box center [182, 128] width 136 height 11
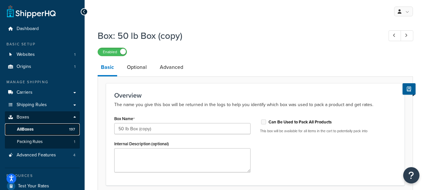
click at [69, 130] on span "197" at bounding box center [72, 129] width 6 height 6
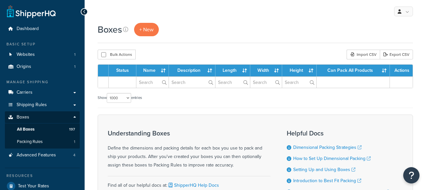
select select "1000"
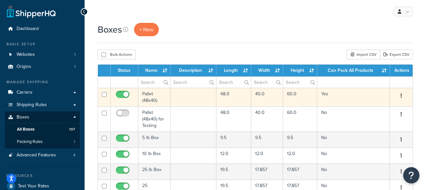
click at [152, 96] on td "Pallet (48x40)" at bounding box center [154, 97] width 32 height 19
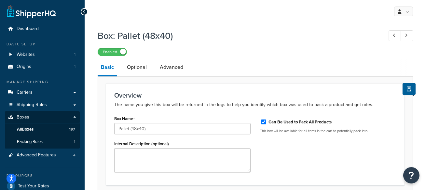
click at [53, 128] on link "All Boxes 197" at bounding box center [42, 129] width 75 height 12
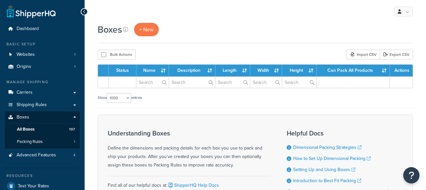
select select "1000"
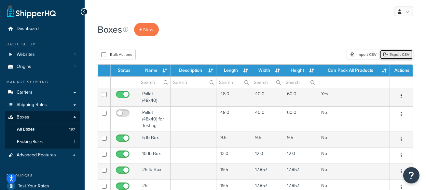
click at [401, 57] on link "Export CSV" at bounding box center [396, 55] width 33 height 10
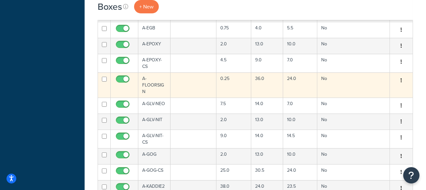
scroll to position [107, 0]
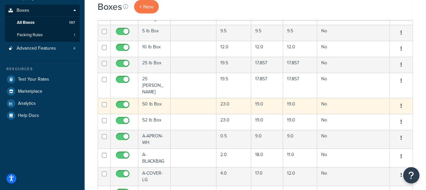
click at [236, 98] on td "23.0" at bounding box center [234, 106] width 35 height 16
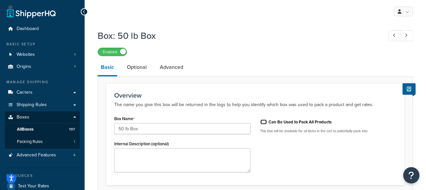
click at [263, 123] on input "Can Be Used to Pack All Products" at bounding box center [264, 121] width 7 height 5
checkbox input "true"
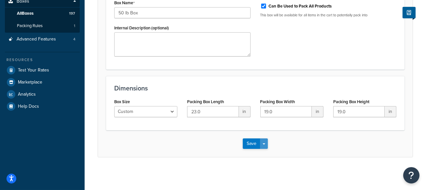
click at [266, 142] on button "Save Dropdown" at bounding box center [264, 143] width 8 height 10
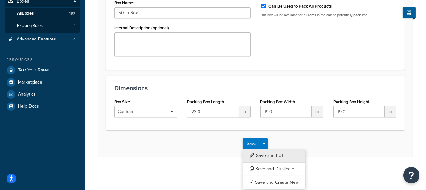
click at [269, 157] on button "Save and Edit" at bounding box center [274, 156] width 63 height 14
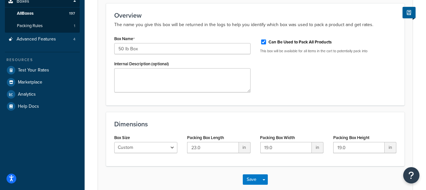
scroll to position [0, 0]
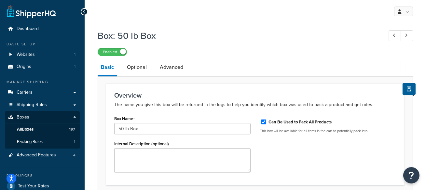
click at [208, 52] on div "Enabled" at bounding box center [256, 51] width 316 height 9
click at [35, 131] on link "All Boxes 197" at bounding box center [42, 129] width 75 height 12
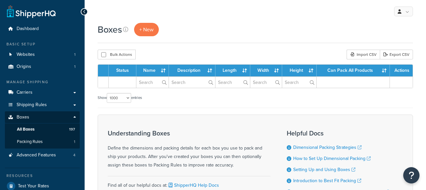
select select "1000"
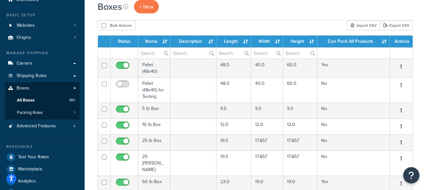
scroll to position [41, 0]
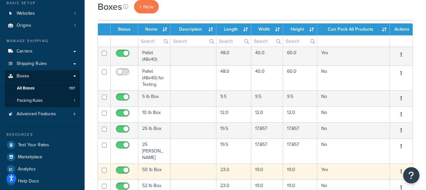
click at [104, 167] on input "checkbox" at bounding box center [104, 169] width 5 height 5
checkbox input "true"
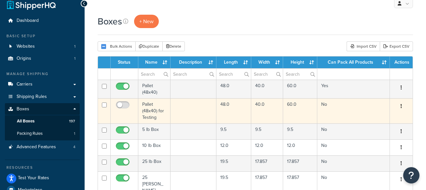
scroll to position [0, 0]
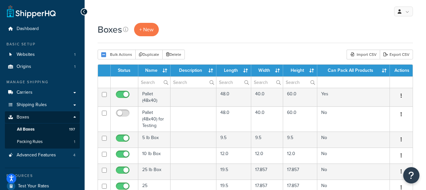
click at [286, 25] on div "Boxes + New" at bounding box center [256, 29] width 316 height 13
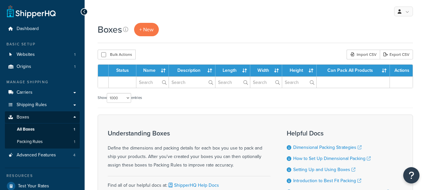
select select "1000"
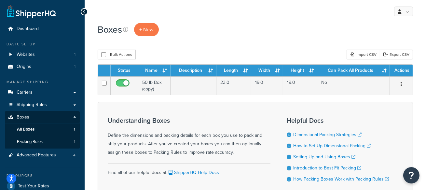
click at [203, 41] on div "Boxes + New" at bounding box center [256, 33] width 316 height 20
click at [214, 28] on div "Boxes + New" at bounding box center [256, 29] width 316 height 13
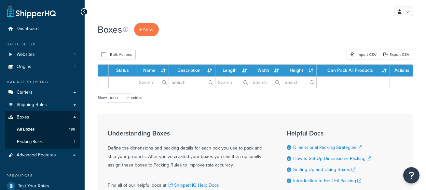
select select "1000"
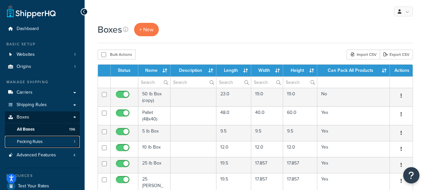
click at [61, 143] on link "Packing Rules 1" at bounding box center [42, 142] width 75 height 12
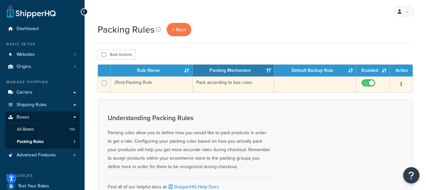
click at [369, 83] on input "checkbox" at bounding box center [370, 84] width 18 height 8
checkbox input "false"
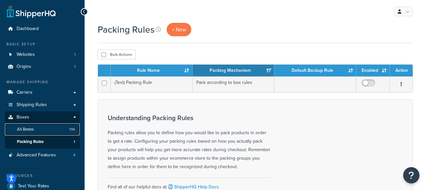
click at [60, 129] on link "All Boxes 196" at bounding box center [42, 129] width 75 height 12
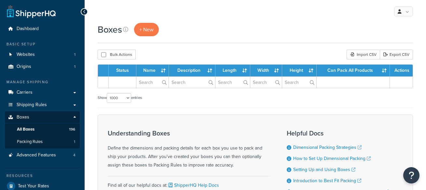
select select "1000"
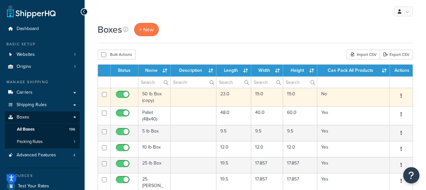
click at [122, 93] on input "checkbox" at bounding box center [124, 96] width 18 height 8
checkbox input "false"
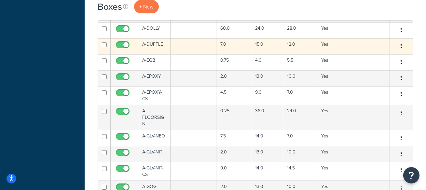
scroll to position [228, 0]
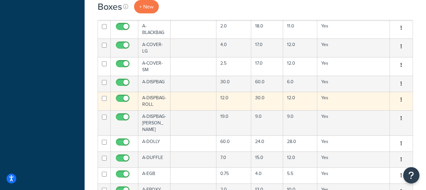
click at [237, 94] on td "12.0" at bounding box center [234, 101] width 35 height 19
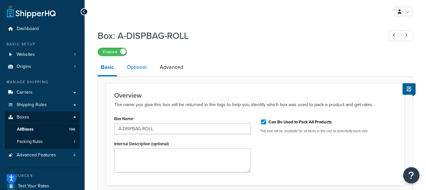
click at [144, 71] on link "Optional" at bounding box center [137, 67] width 26 height 16
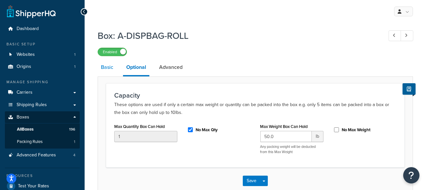
click at [112, 67] on link "Basic" at bounding box center [107, 67] width 19 height 16
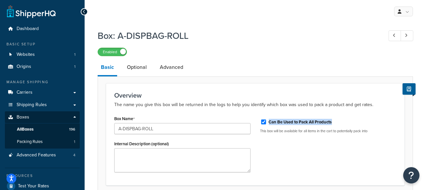
drag, startPoint x: 341, startPoint y: 124, endPoint x: 270, endPoint y: 123, distance: 70.7
click at [270, 123] on div "Can Be Used to Pack All Products" at bounding box center [329, 121] width 136 height 10
click at [71, 127] on span "196" at bounding box center [72, 129] width 6 height 6
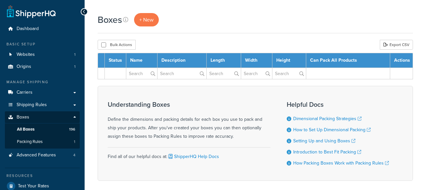
select select "1000"
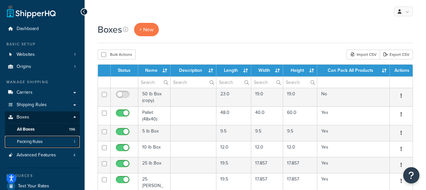
click at [50, 142] on link "Packing Rules 1" at bounding box center [42, 142] width 75 height 12
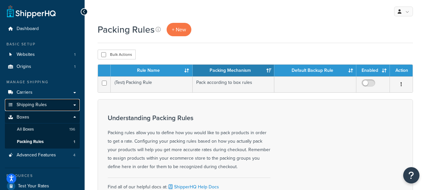
click at [46, 104] on link "Shipping Rules" at bounding box center [42, 105] width 75 height 12
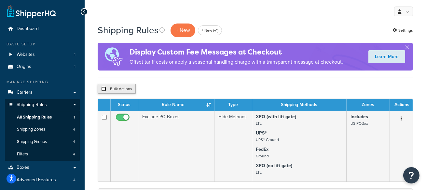
click at [103, 86] on input "checkbox" at bounding box center [103, 88] width 5 height 5
checkbox input "true"
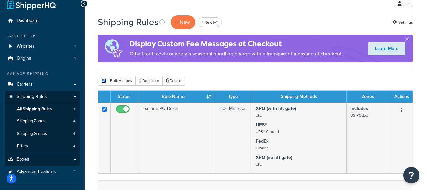
scroll to position [9, 0]
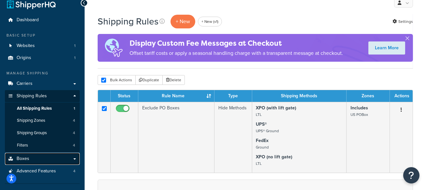
click at [39, 155] on link "Boxes" at bounding box center [42, 158] width 75 height 12
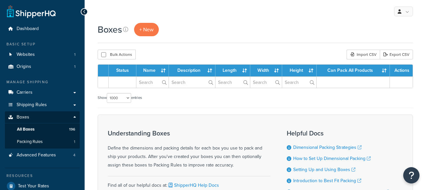
select select "1000"
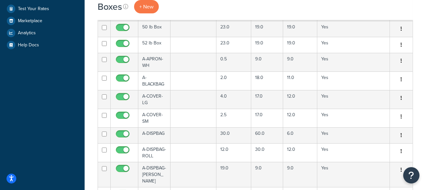
scroll to position [179, 0]
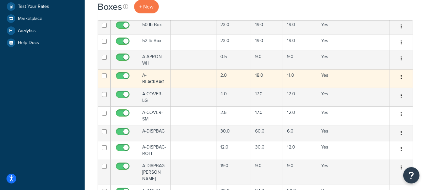
click at [103, 73] on input "checkbox" at bounding box center [104, 75] width 5 height 5
checkbox input "true"
click at [185, 70] on td at bounding box center [194, 78] width 46 height 19
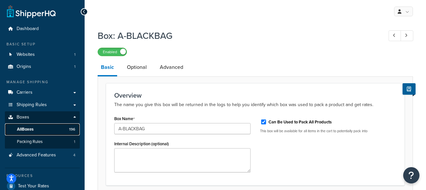
click at [62, 132] on link "All Boxes 196" at bounding box center [42, 129] width 75 height 12
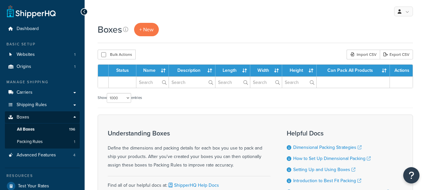
select select "1000"
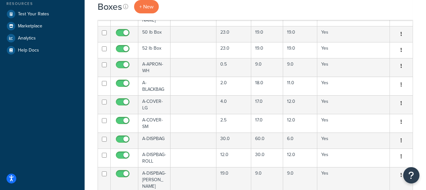
scroll to position [178, 0]
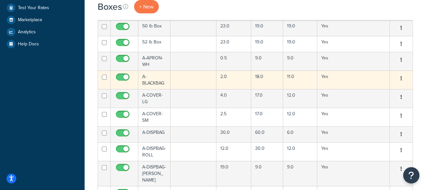
click at [156, 70] on td "A-BLACKBAG" at bounding box center [154, 79] width 32 height 19
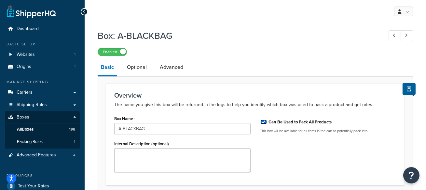
click at [261, 121] on input "Can Be Used to Pack All Products" at bounding box center [264, 121] width 7 height 5
checkbox input "false"
drag, startPoint x: 120, startPoint y: 35, endPoint x: 178, endPoint y: 40, distance: 58.8
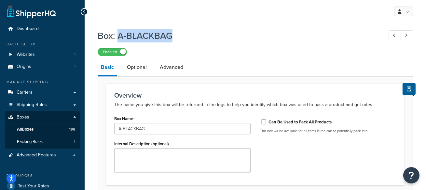
click at [178, 40] on h1 "Box: A-BLACKBAG" at bounding box center [237, 35] width 279 height 13
click at [181, 31] on h1 "Box: A-BLACKBAG" at bounding box center [237, 35] width 279 height 13
drag, startPoint x: 119, startPoint y: 36, endPoint x: 185, endPoint y: 37, distance: 66.1
click at [185, 37] on h1 "Box: A-BLACKBAG" at bounding box center [237, 35] width 279 height 13
click at [54, 133] on link "All Boxes 196" at bounding box center [42, 129] width 75 height 12
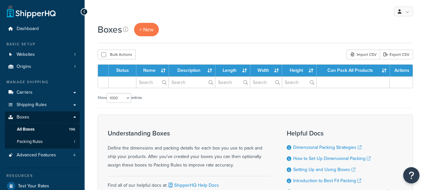
select select "1000"
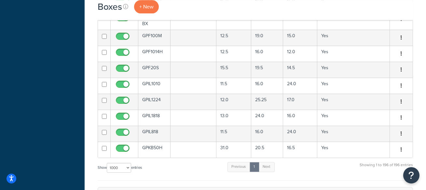
scroll to position [3290, 0]
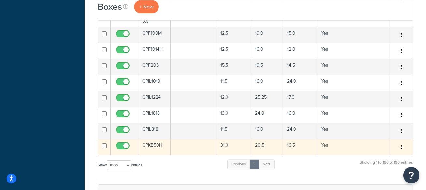
click at [153, 139] on td "GPKB50H" at bounding box center [154, 147] width 32 height 16
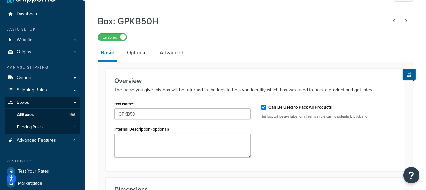
scroll to position [16, 0]
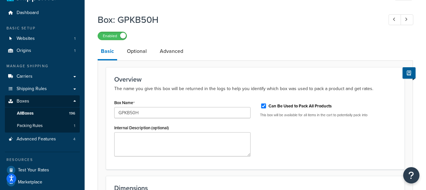
click at [139, 18] on h1 "Box: GPKB50H" at bounding box center [237, 19] width 279 height 13
click at [136, 20] on h1 "Box: GPKB50H" at bounding box center [237, 19] width 279 height 13
click at [176, 14] on h1 "Box: GPKB50H" at bounding box center [237, 19] width 279 height 13
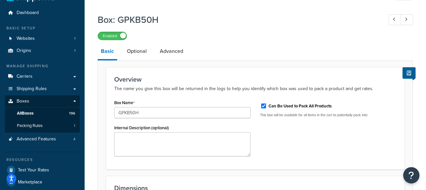
click at [277, 107] on label "Can Be Used to Pack All Products" at bounding box center [300, 106] width 63 height 6
click at [267, 107] on input "Can Be Used to Pack All Products" at bounding box center [264, 105] width 7 height 5
checkbox input "false"
click at [282, 93] on div "Overview The name you give this box will be returned in the logs to help you id…" at bounding box center [255, 118] width 299 height 102
click at [54, 113] on link "All Boxes 196" at bounding box center [42, 113] width 75 height 12
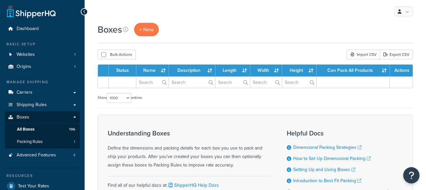
select select "1000"
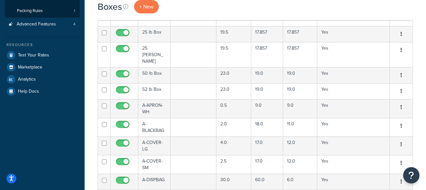
scroll to position [132, 0]
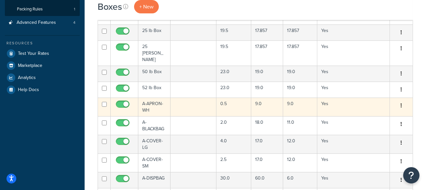
click at [105, 102] on input "checkbox" at bounding box center [104, 104] width 5 height 5
checkbox input "true"
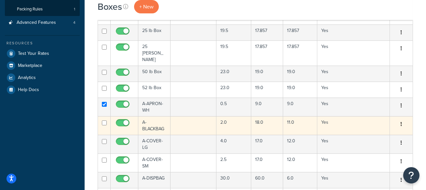
click at [105, 120] on input "checkbox" at bounding box center [104, 122] width 5 height 5
checkbox input "true"
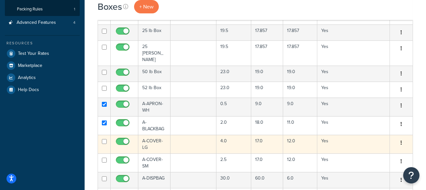
click at [105, 139] on input "checkbox" at bounding box center [104, 141] width 5 height 5
checkbox input "true"
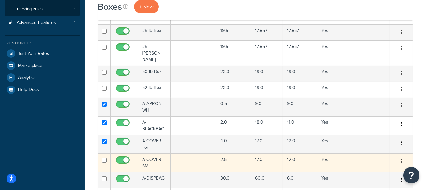
click at [104, 157] on input "checkbox" at bounding box center [104, 159] width 5 height 5
checkbox input "true"
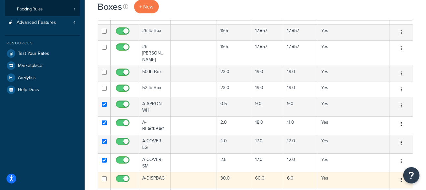
click at [104, 176] on input "checkbox" at bounding box center [104, 178] width 5 height 5
checkbox input "true"
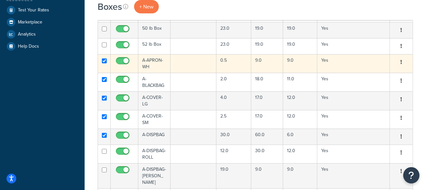
scroll to position [178, 0]
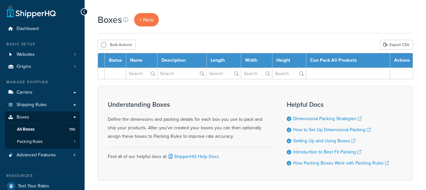
scroll to position [60, 0]
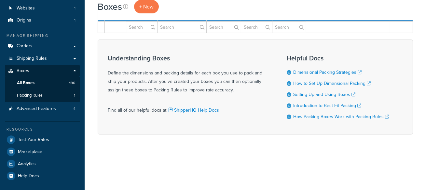
select select "1000"
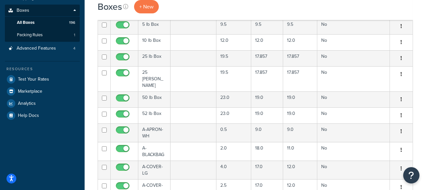
scroll to position [119, 0]
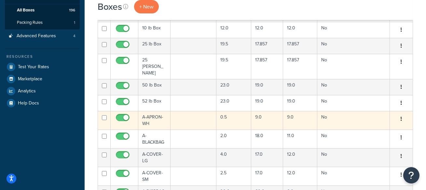
click at [154, 116] on td "A-APRON-WH" at bounding box center [154, 120] width 32 height 19
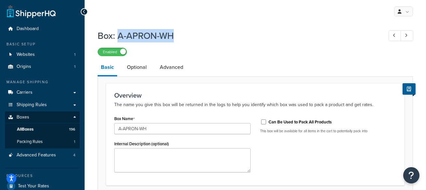
drag, startPoint x: 118, startPoint y: 36, endPoint x: 179, endPoint y: 36, distance: 60.9
click at [179, 36] on h1 "Box: A-APRON-WH" at bounding box center [237, 35] width 279 height 13
copy h1 "A-APRON-WH"
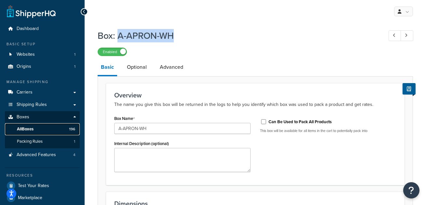
click at [59, 127] on link "All Boxes 196" at bounding box center [42, 129] width 75 height 12
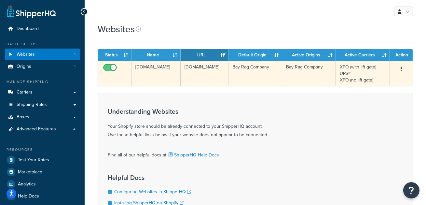
click at [221, 66] on td "[DOMAIN_NAME]" at bounding box center [205, 73] width 48 height 25
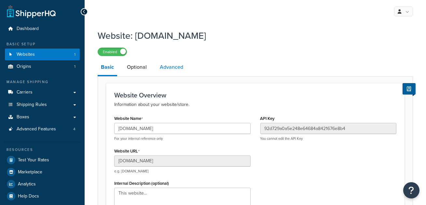
click at [172, 67] on link "Advanced" at bounding box center [172, 67] width 30 height 16
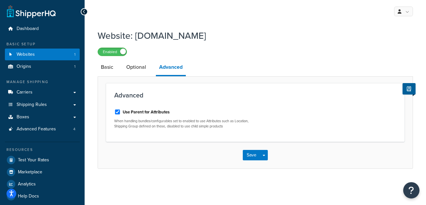
click at [157, 110] on label "Use Parent for Attributes" at bounding box center [146, 112] width 47 height 6
click at [121, 110] on input "Use Parent for Attributes" at bounding box center [117, 111] width 7 height 5
checkbox input "false"
click at [265, 152] on button "Save Dropdown" at bounding box center [264, 155] width 8 height 10
click at [268, 167] on button "Save and Edit" at bounding box center [267, 167] width 48 height 14
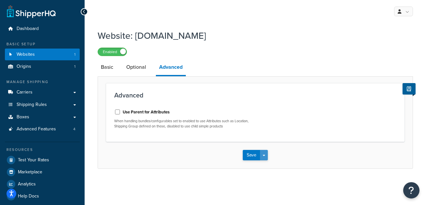
click at [264, 156] on span "button" at bounding box center [264, 155] width 3 height 1
click at [267, 165] on button "Save and Edit" at bounding box center [267, 167] width 48 height 14
click at [151, 112] on label "Use Parent for Attributes" at bounding box center [146, 112] width 47 height 6
click at [121, 112] on input "Use Parent for Attributes" at bounding box center [117, 111] width 7 height 5
click at [151, 112] on label "Use Parent for Attributes" at bounding box center [146, 112] width 47 height 6
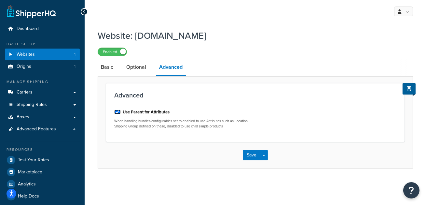
click at [121, 112] on input "Use Parent for Attributes" at bounding box center [117, 111] width 7 height 5
checkbox input "false"
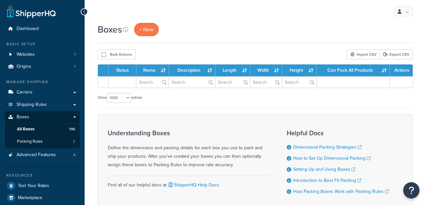
select select "1000"
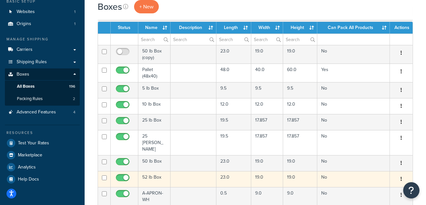
scroll to position [45, 0]
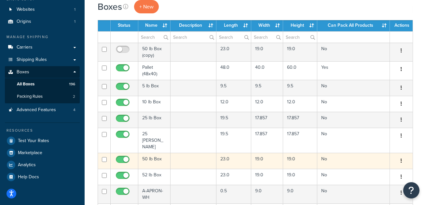
click at [105, 157] on input "checkbox" at bounding box center [104, 159] width 5 height 5
checkbox input "true"
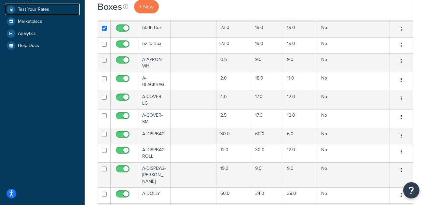
scroll to position [176, 0]
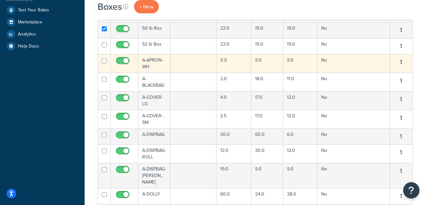
click at [154, 54] on td "A-APRON-WH" at bounding box center [154, 63] width 32 height 19
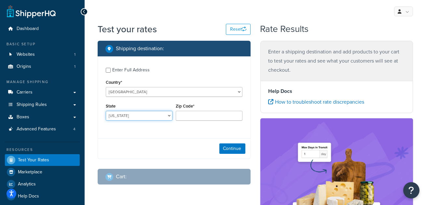
click at [151, 115] on select "[US_STATE] [US_STATE] [US_STATE] [US_STATE] [US_STATE] Armed Forces Americas Ar…" at bounding box center [139, 116] width 67 height 10
select select "CA"
click at [106, 111] on select "[US_STATE] [US_STATE] [US_STATE] [US_STATE] [US_STATE] Armed Forces Americas Ar…" at bounding box center [139, 116] width 67 height 10
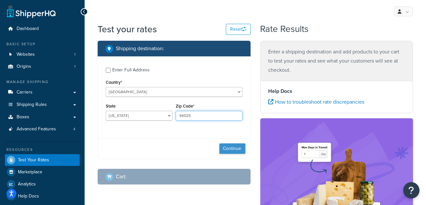
type input "94025"
click at [239, 146] on button "Continue" at bounding box center [233, 148] width 26 height 10
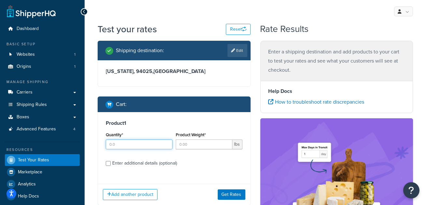
click at [134, 143] on input "Quantity*" at bounding box center [139, 144] width 67 height 10
type input "2"
click at [185, 142] on input "Product Weight*" at bounding box center [204, 144] width 57 height 10
type input "50"
click at [170, 163] on div "Enter additional details (optional)" at bounding box center [144, 163] width 65 height 9
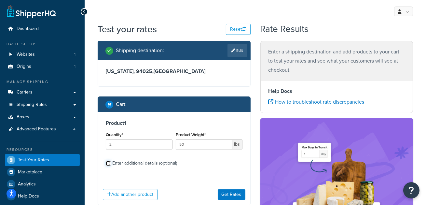
click at [111, 163] on input "Enter additional details (optional)" at bounding box center [108, 163] width 5 height 5
checkbox input "true"
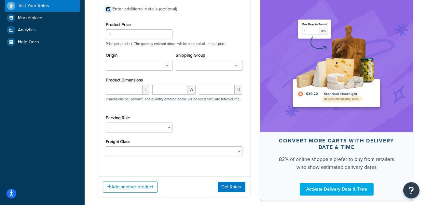
scroll to position [154, 0]
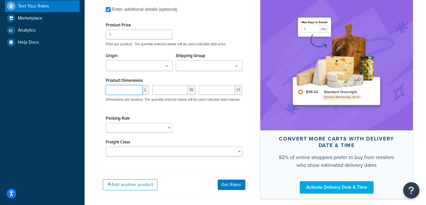
click at [120, 92] on input "number" at bounding box center [124, 90] width 37 height 10
type input "23"
type input "19"
click at [147, 129] on select "(Test) Packing Rule 10 lb Box" at bounding box center [139, 128] width 67 height 10
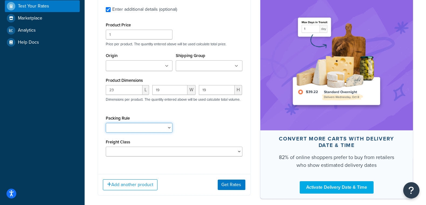
select select "87782"
click at [106, 125] on select "(Test) Packing Rule 10 lb Box" at bounding box center [139, 128] width 67 height 10
click at [212, 136] on div "Packing Rule (Test) Packing Rule 10 lb Box" at bounding box center [174, 126] width 140 height 24
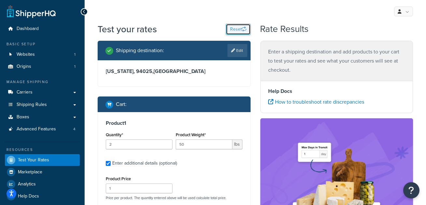
click at [235, 29] on button "Reset" at bounding box center [238, 29] width 25 height 11
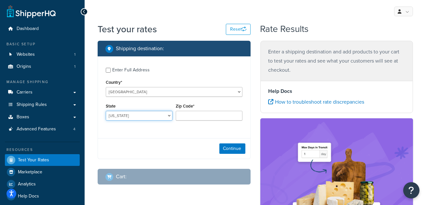
click at [149, 116] on select "Alabama Alaska American Samoa Arizona Arkansas Armed Forces Americas Armed Forc…" at bounding box center [139, 116] width 67 height 10
select select "CA"
click at [106, 111] on select "Alabama Alaska American Samoa Arizona Arkansas Armed Forces Americas Armed Forc…" at bounding box center [139, 116] width 67 height 10
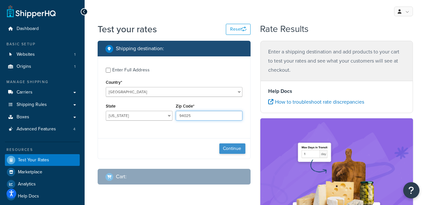
type input "94025"
click at [229, 146] on button "Continue" at bounding box center [233, 148] width 26 height 10
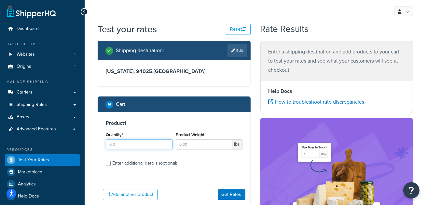
click at [124, 144] on input "Quantity*" at bounding box center [139, 144] width 67 height 10
type input "2"
click at [201, 141] on input "Product Weight*" at bounding box center [204, 144] width 57 height 10
type input "50"
click at [145, 163] on div "Enter additional details (optional)" at bounding box center [144, 163] width 65 height 9
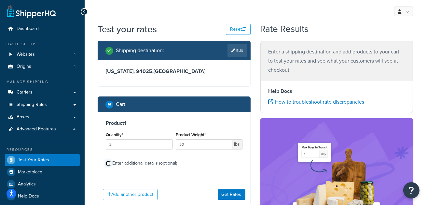
click at [111, 163] on input "Enter additional details (optional)" at bounding box center [108, 163] width 5 height 5
checkbox input "true"
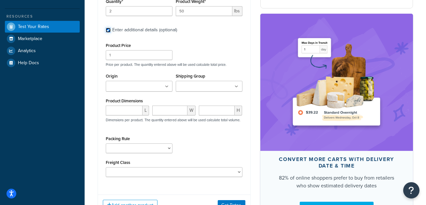
scroll to position [133, 0]
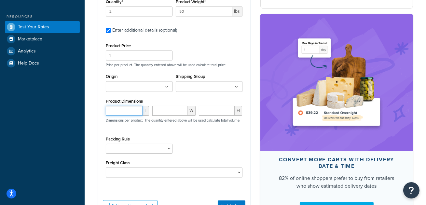
click at [125, 110] on input "number" at bounding box center [124, 111] width 37 height 10
type input "23"
type input "19"
click at [112, 147] on select "(Test) Packing Rule 10 lb Box" at bounding box center [139, 149] width 67 height 10
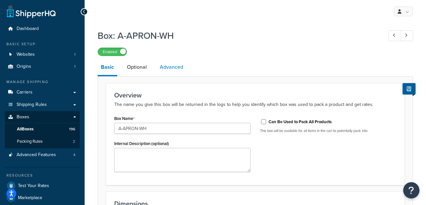
click at [173, 71] on link "Advanced" at bounding box center [172, 67] width 30 height 16
select select "50"
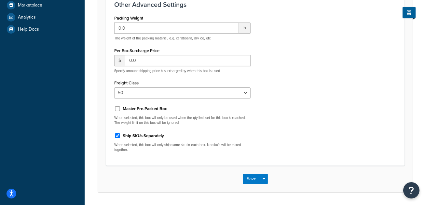
scroll to position [212, 0]
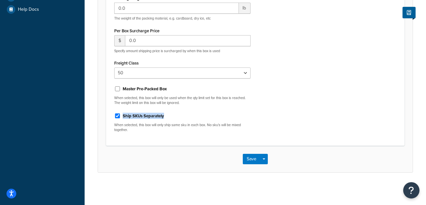
drag, startPoint x: 171, startPoint y: 117, endPoint x: 122, endPoint y: 116, distance: 48.6
click at [122, 116] on div "Ship SKUs Separately" at bounding box center [182, 115] width 136 height 10
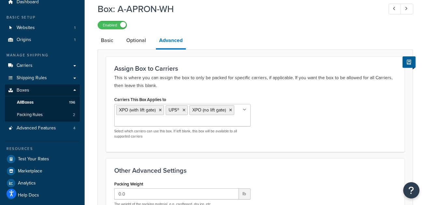
scroll to position [0, 0]
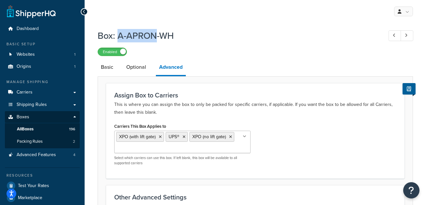
drag, startPoint x: 119, startPoint y: 35, endPoint x: 154, endPoint y: 36, distance: 34.5
click at [154, 36] on h1 "Box: A-APRON-WH" at bounding box center [237, 35] width 279 height 13
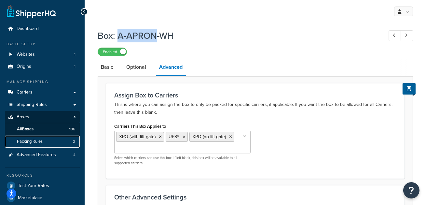
click at [47, 142] on link "Packing Rules 2" at bounding box center [42, 142] width 75 height 12
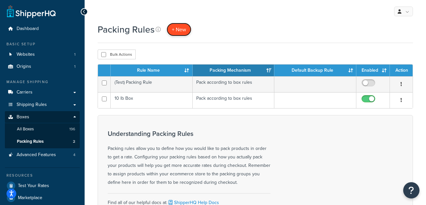
click at [178, 32] on span "+ New" at bounding box center [179, 29] width 14 height 7
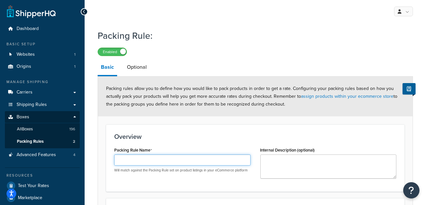
click at [139, 161] on input "Packing Rule Name" at bounding box center [182, 159] width 136 height 11
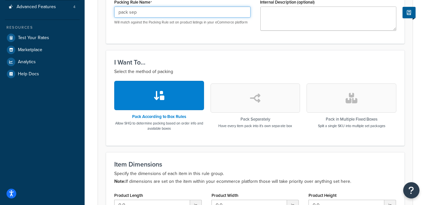
scroll to position [157, 0]
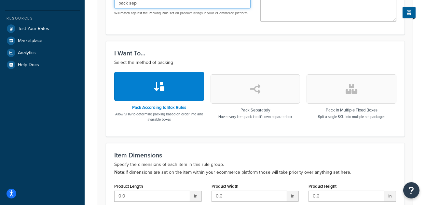
type input "pack sep"
click at [249, 84] on button "button" at bounding box center [256, 88] width 90 height 29
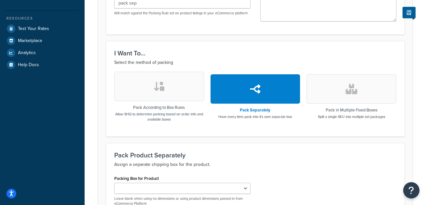
scroll to position [231, 0]
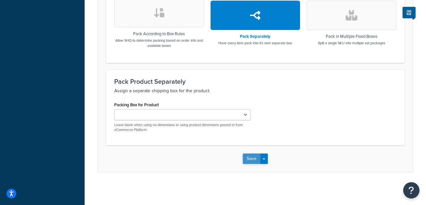
click at [251, 160] on button "Save" at bounding box center [252, 158] width 18 height 10
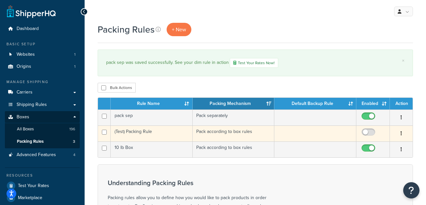
click at [160, 140] on td "(Test) Packing Rule" at bounding box center [152, 133] width 82 height 16
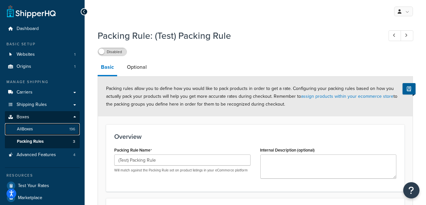
click at [56, 131] on link "All Boxes 196" at bounding box center [42, 129] width 75 height 12
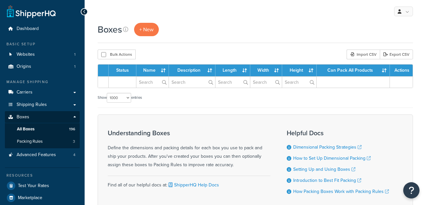
select select "1000"
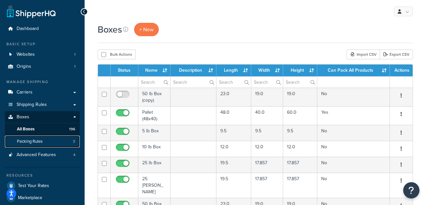
click at [55, 145] on link "Packing Rules 3" at bounding box center [42, 142] width 75 height 12
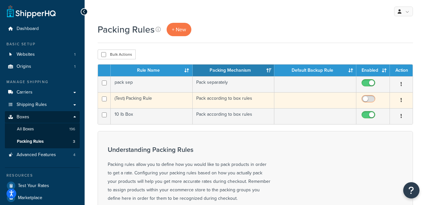
click at [366, 101] on input "checkbox" at bounding box center [370, 100] width 18 height 8
checkbox input "true"
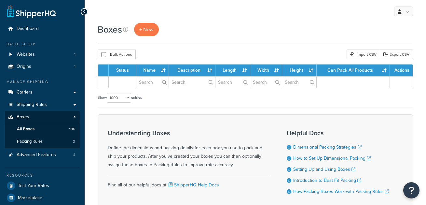
select select "1000"
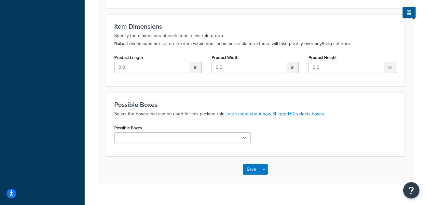
scroll to position [296, 0]
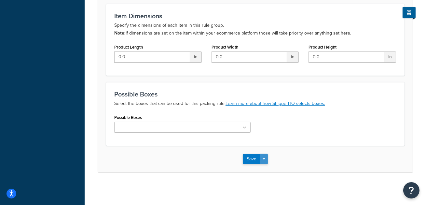
click at [267, 163] on button "Save Dropdown" at bounding box center [264, 159] width 8 height 10
click at [264, 157] on button "Save Dropdown" at bounding box center [264, 159] width 8 height 10
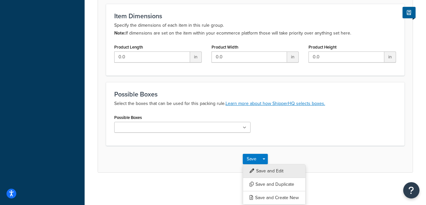
click at [264, 171] on button "Save and Edit" at bounding box center [274, 171] width 63 height 14
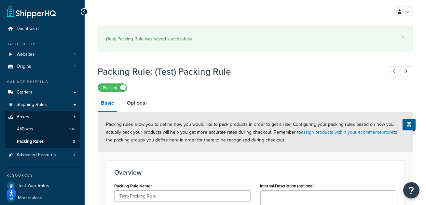
scroll to position [33, 0]
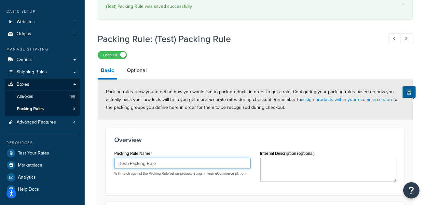
click at [167, 162] on input "(Test) Packing Rule" at bounding box center [182, 163] width 136 height 11
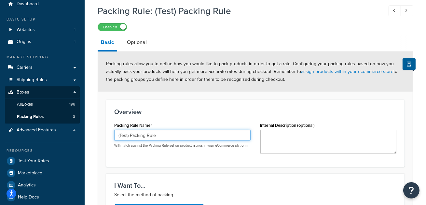
scroll to position [0, 0]
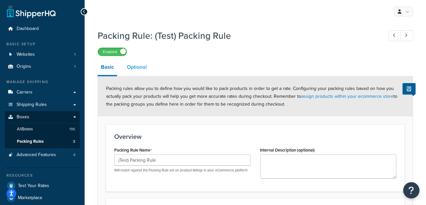
click at [142, 67] on link "Optional" at bounding box center [137, 67] width 26 height 16
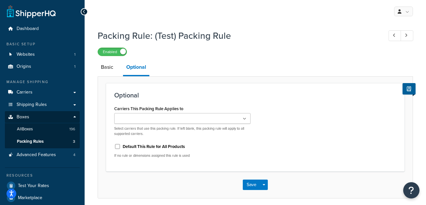
click at [174, 147] on label "Default This Rule for All Products" at bounding box center [154, 147] width 62 height 6
click at [121, 147] on input "Default This Rule for All Products" at bounding box center [117, 146] width 7 height 5
checkbox input "true"
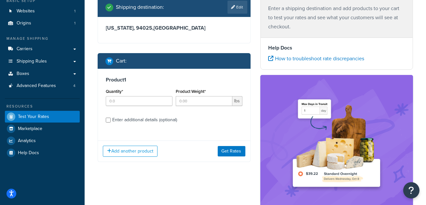
scroll to position [43, 0]
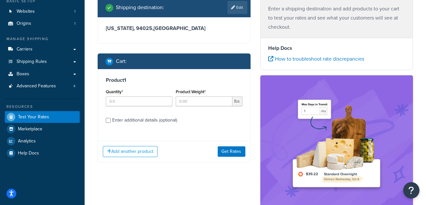
click at [153, 121] on div "Enter additional details (optional)" at bounding box center [144, 120] width 65 height 9
click at [111, 121] on input "Enter additional details (optional)" at bounding box center [108, 120] width 5 height 5
checkbox input "true"
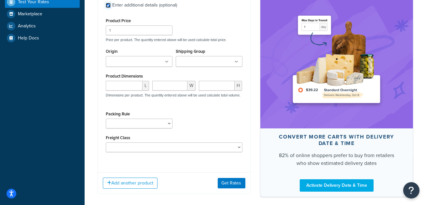
scroll to position [157, 0]
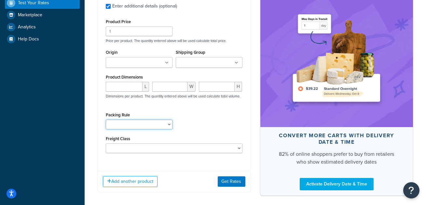
click at [124, 125] on select "(Test) Packing Rule 10 lb Box pack sep" at bounding box center [139, 125] width 67 height 10
click at [106, 122] on select "(Test) Packing Rule 10 lb Box pack sep" at bounding box center [139, 125] width 67 height 10
click at [134, 124] on select "(Test) Packing Rule 10 lb Box pack sep" at bounding box center [139, 125] width 67 height 10
select select "87784"
click at [106, 122] on select "(Test) Packing Rule 10 lb Box pack sep" at bounding box center [139, 125] width 67 height 10
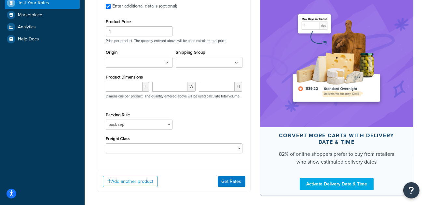
click at [200, 127] on div "Packing Rule (Test) Packing Rule 10 lb Box pack sep" at bounding box center [174, 122] width 140 height 24
click at [124, 89] on input "number" at bounding box center [124, 87] width 37 height 10
type input "23"
type input "19"
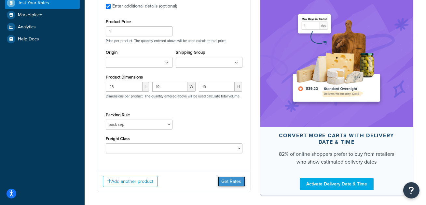
click at [233, 183] on button "Get Rates" at bounding box center [232, 181] width 28 height 10
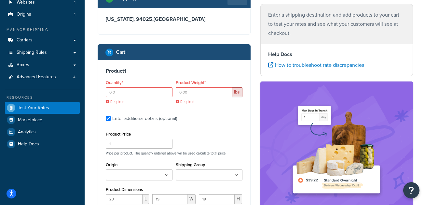
scroll to position [52, 0]
click at [123, 95] on input "Quantity*" at bounding box center [139, 92] width 67 height 10
type input "2"
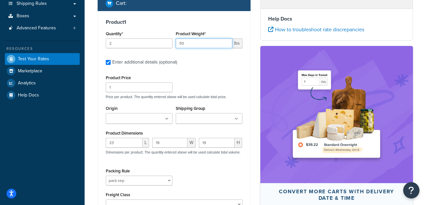
scroll to position [189, 0]
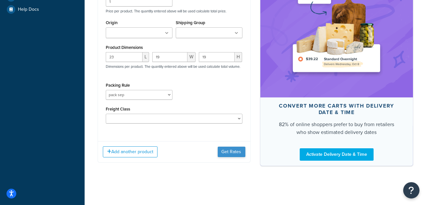
type input "50"
click at [229, 150] on button "Get Rates" at bounding box center [232, 152] width 28 height 10
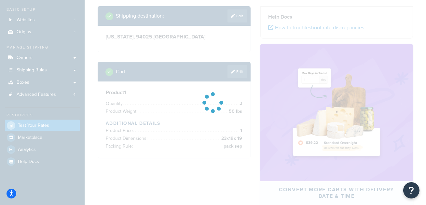
scroll to position [25, 0]
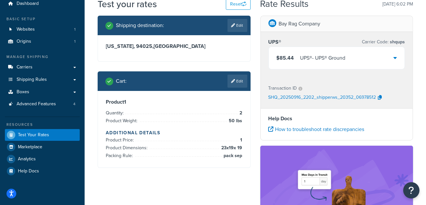
click at [369, 63] on div "$85.44 UPS® - UPS® Ground" at bounding box center [337, 58] width 136 height 22
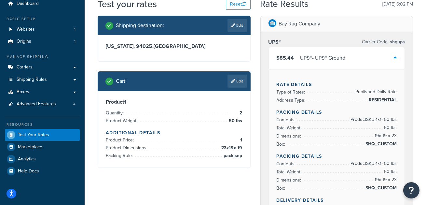
drag, startPoint x: 397, startPoint y: 178, endPoint x: 367, endPoint y: 176, distance: 30.7
click at [367, 176] on div "Rate Details Type of Rates: Published Daily Rate Address Type: RESIDENTIAL Pack…" at bounding box center [337, 153] width 136 height 169
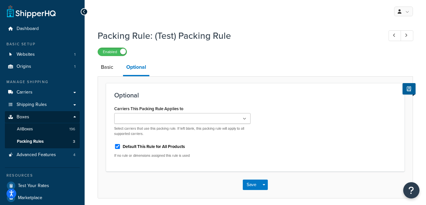
click at [97, 110] on div "Packing Rule: (Test) Packing Rule Enabled Basic Optional Optional Carriers This…" at bounding box center [256, 120] width 342 height 189
click at [108, 70] on link "Basic" at bounding box center [107, 67] width 19 height 16
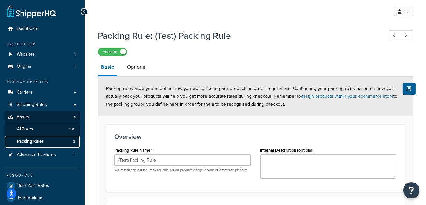
click at [52, 139] on link "Packing Rules 3" at bounding box center [42, 142] width 75 height 12
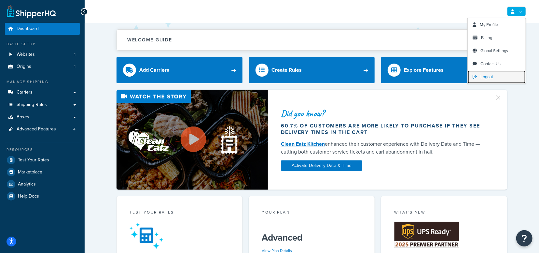
click at [496, 78] on link "Logout" at bounding box center [497, 76] width 58 height 13
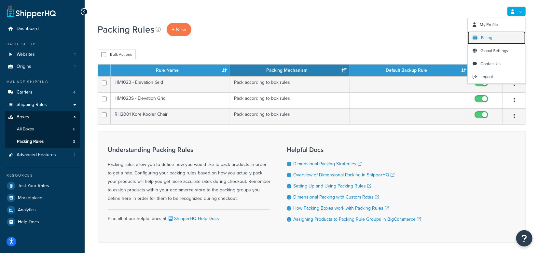
click at [504, 34] on link "Billing" at bounding box center [497, 37] width 58 height 13
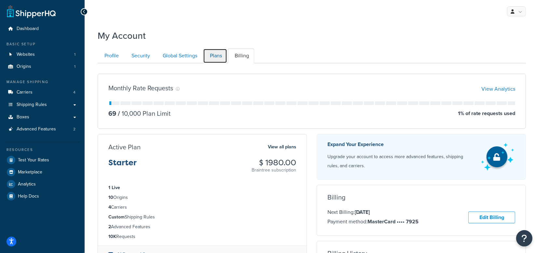
click at [213, 51] on link "Plans" at bounding box center [215, 56] width 24 height 15
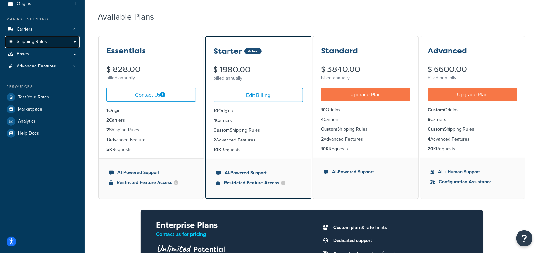
click at [28, 47] on link "Shipping Rules" at bounding box center [42, 42] width 75 height 12
